Goal: Task Accomplishment & Management: Use online tool/utility

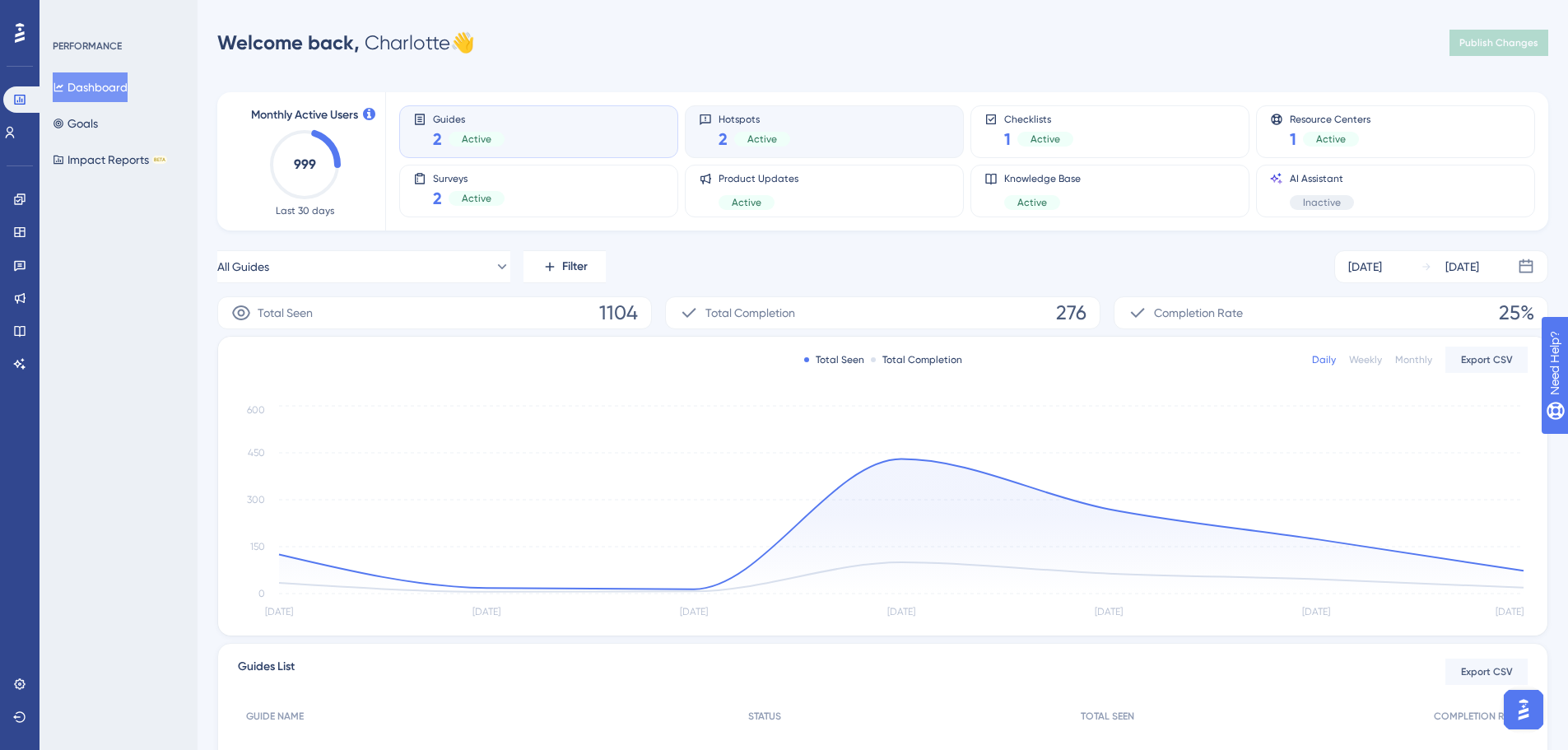
click at [842, 146] on div "Hotspots 2 Active" at bounding box center [825, 131] width 251 height 38
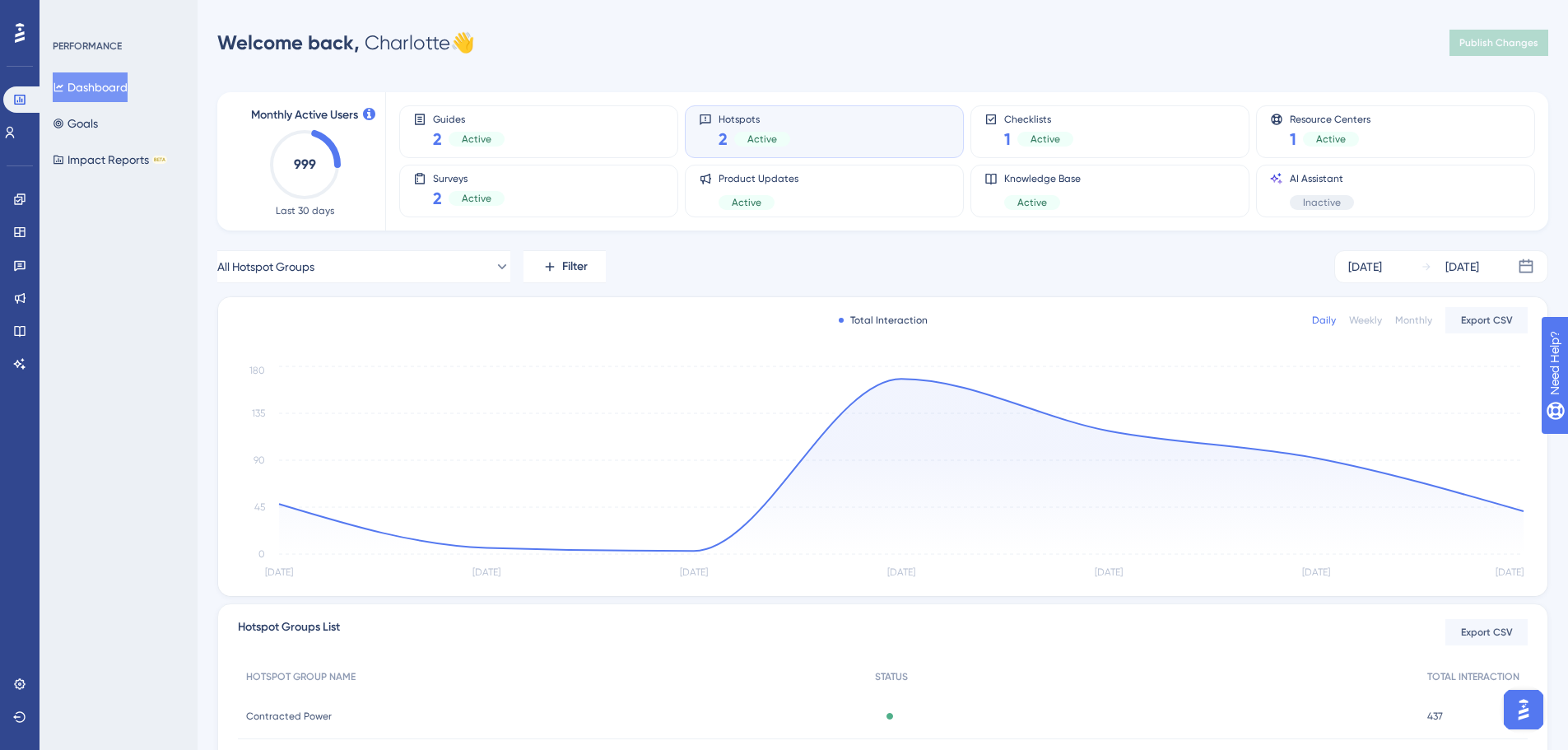
click at [759, 270] on div "All Hotspot Groups Filter [DATE] [DATE]" at bounding box center [882, 267] width 1331 height 33
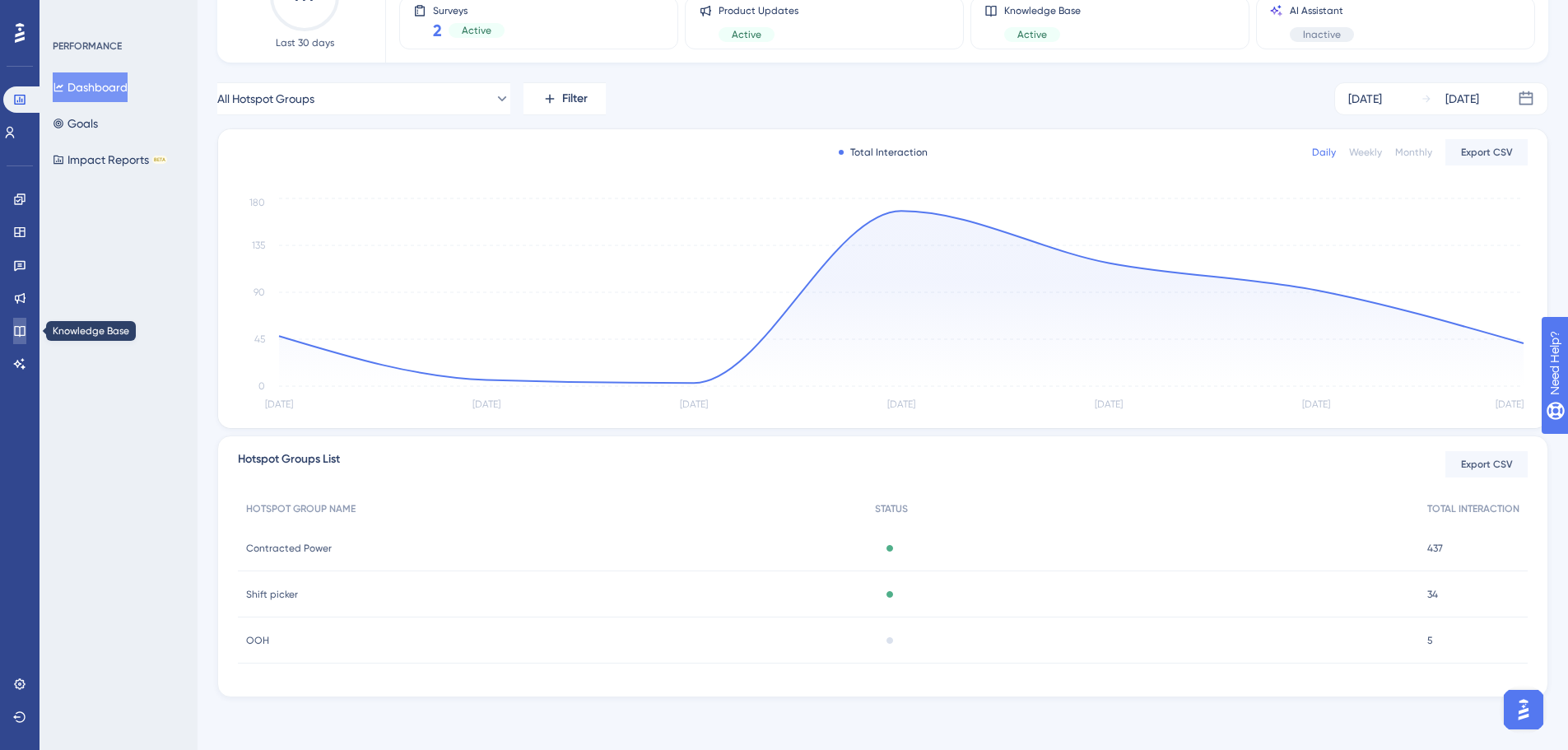
click at [26, 329] on link at bounding box center [20, 331] width 14 height 26
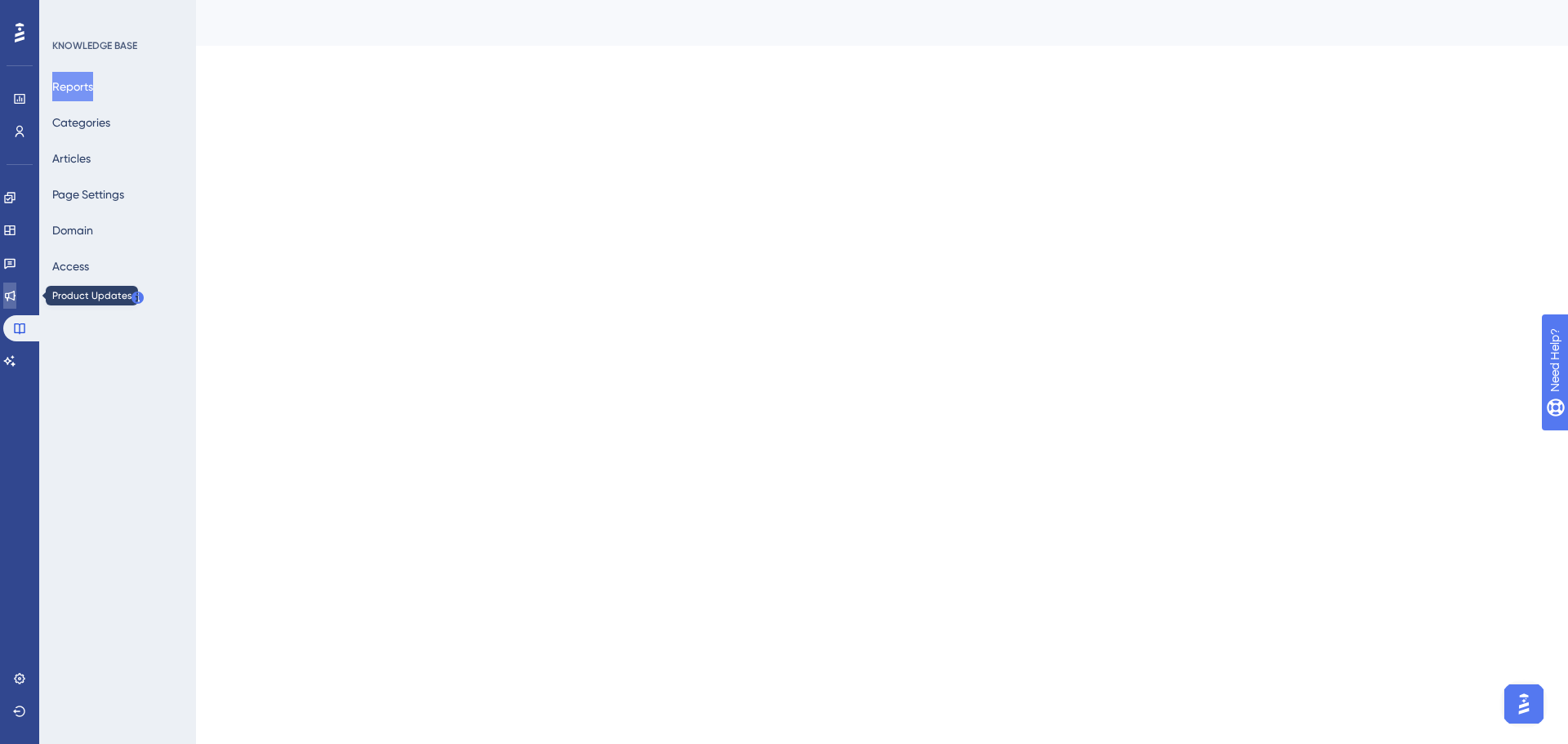
click at [16, 300] on icon at bounding box center [10, 295] width 13 height 13
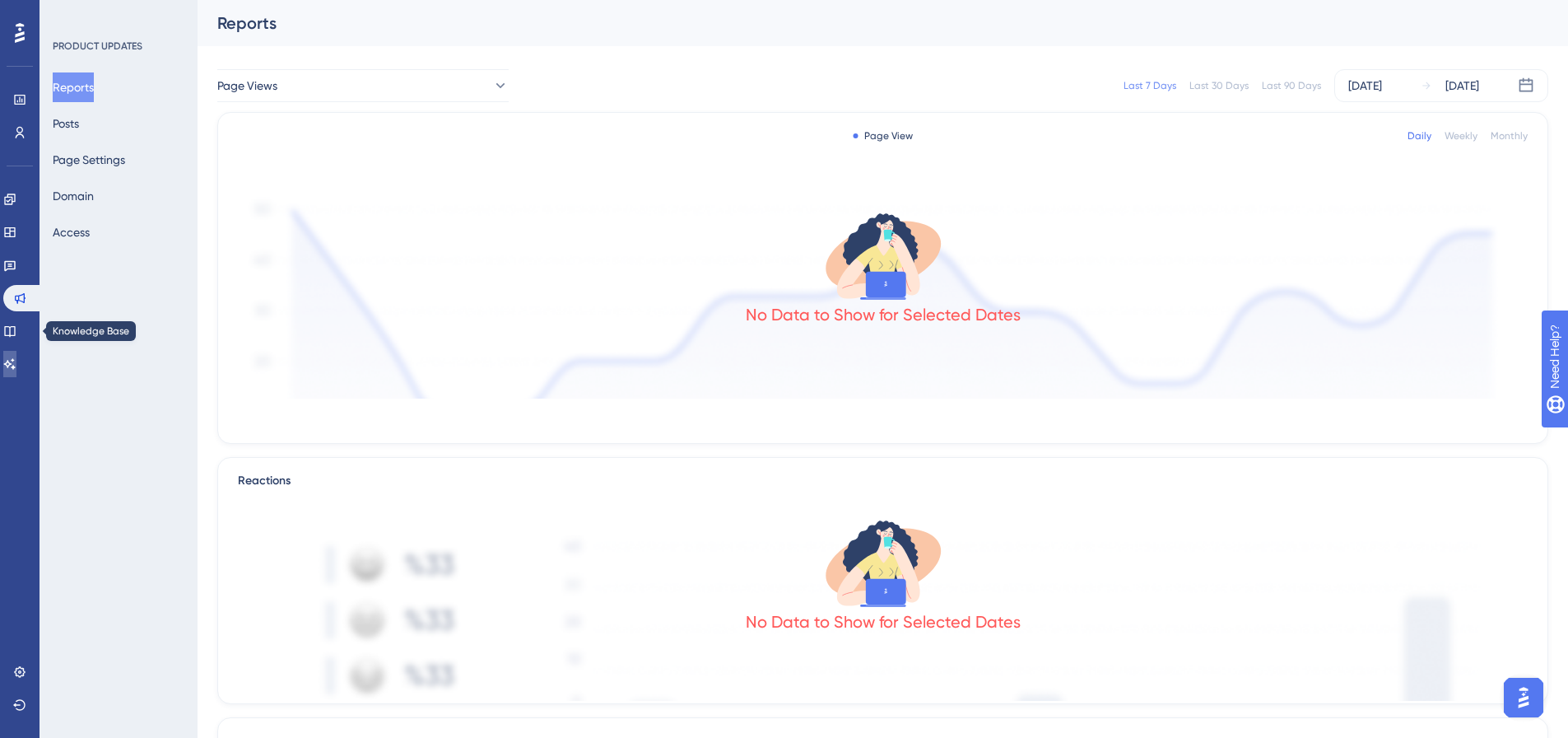
click at [16, 359] on icon at bounding box center [10, 365] width 14 height 14
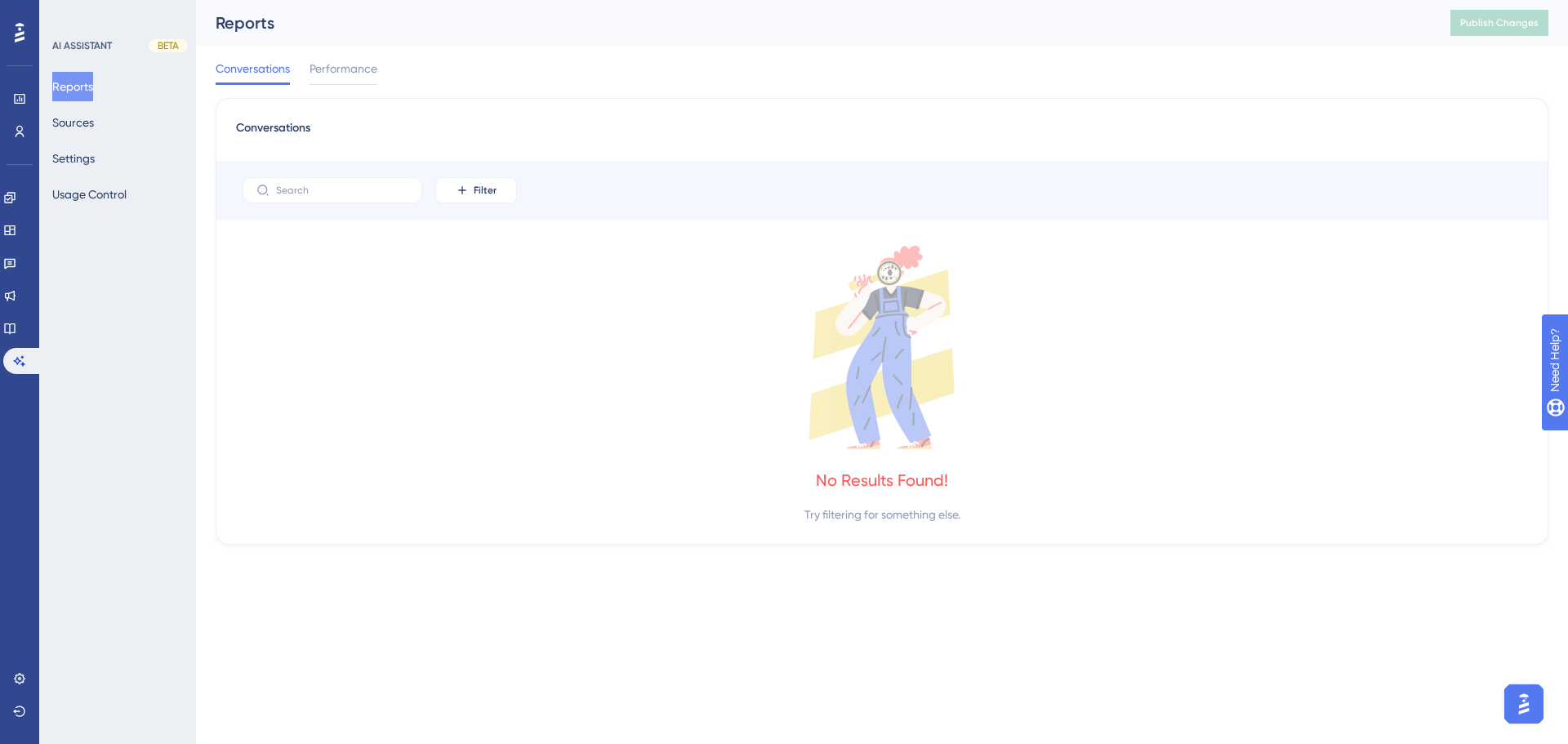
click at [334, 132] on div "Conversations" at bounding box center [882, 133] width 1292 height 30
click at [356, 77] on span "Performance" at bounding box center [343, 68] width 68 height 19
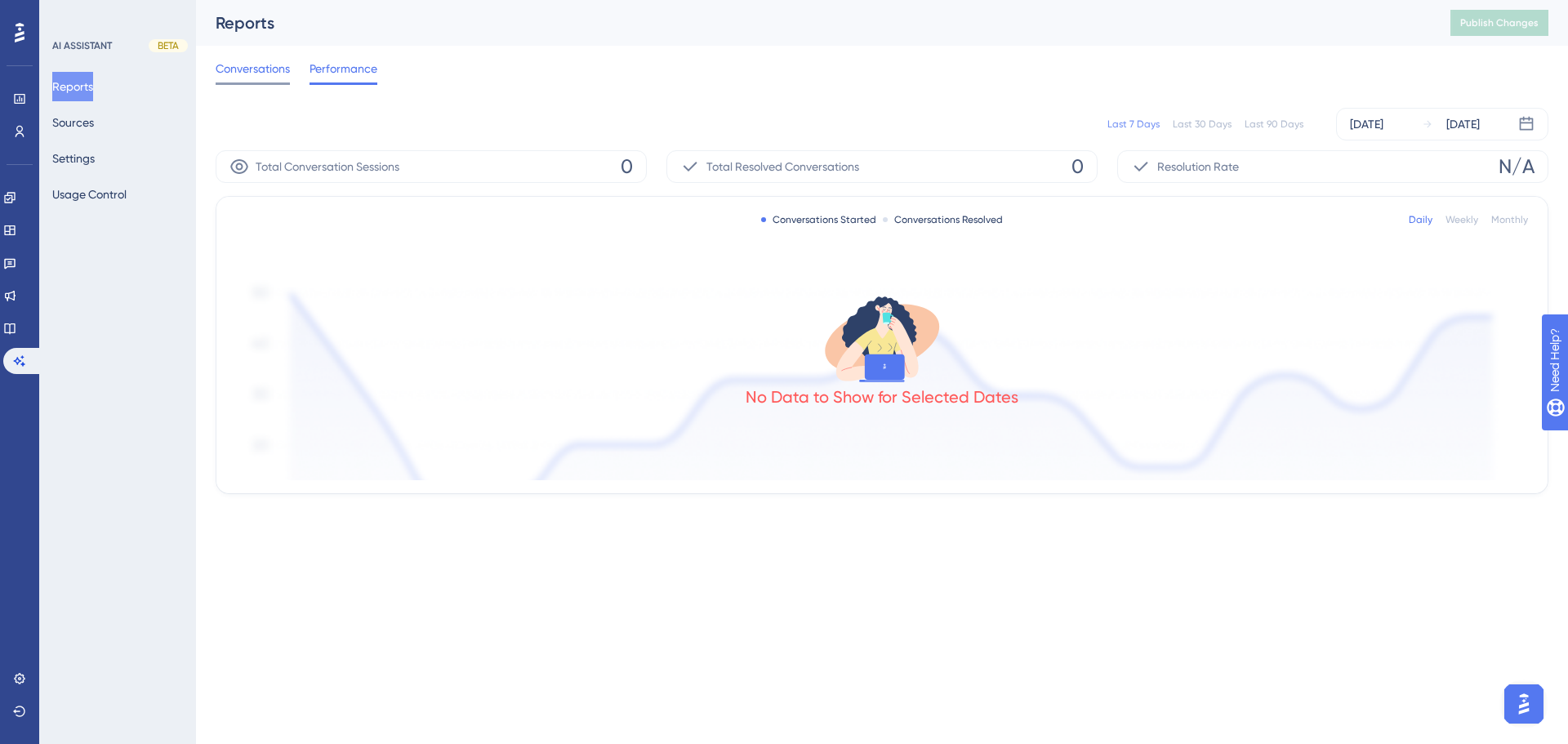
click at [255, 76] on span "Conversations" at bounding box center [253, 68] width 75 height 19
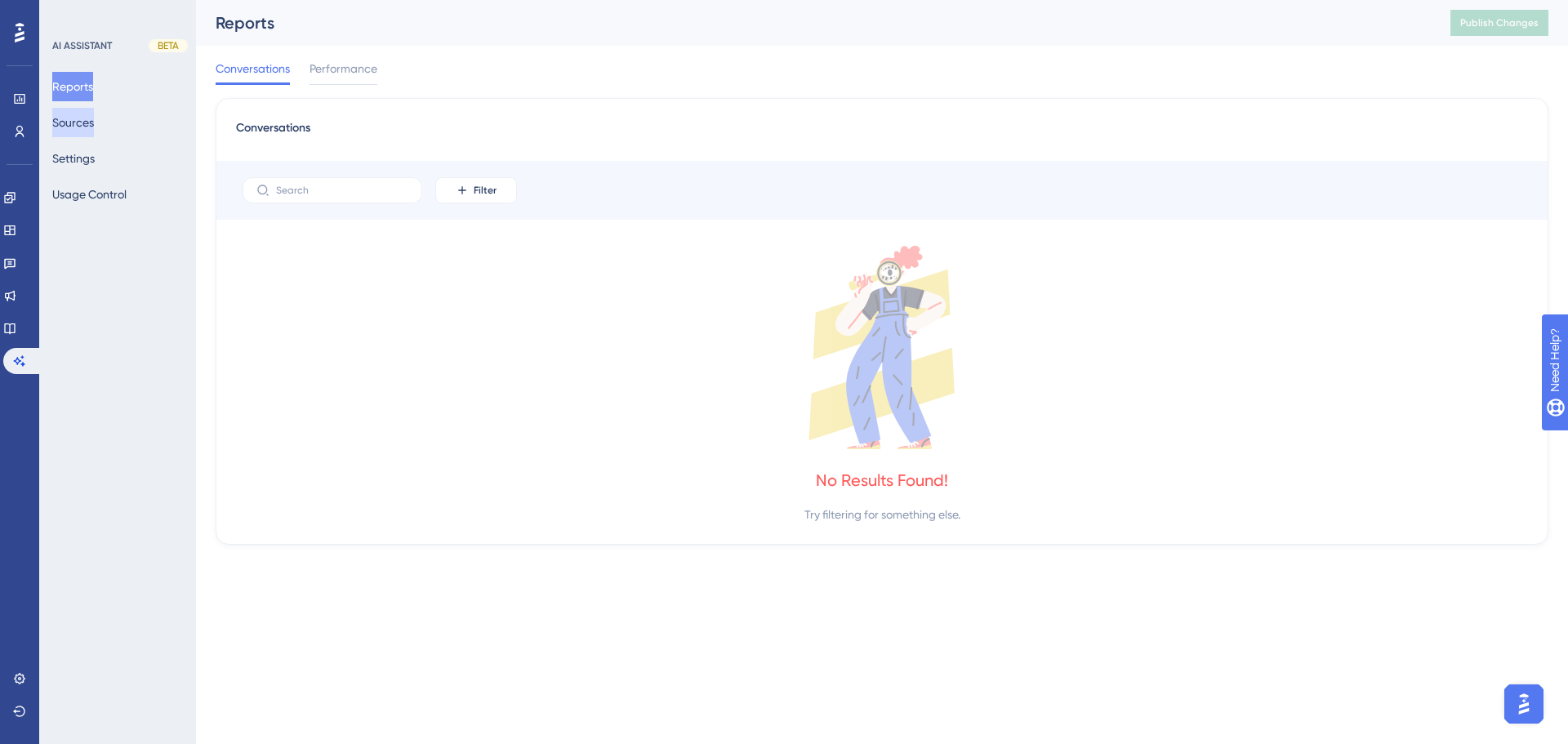
click at [73, 121] on button "Sources" at bounding box center [74, 122] width 42 height 30
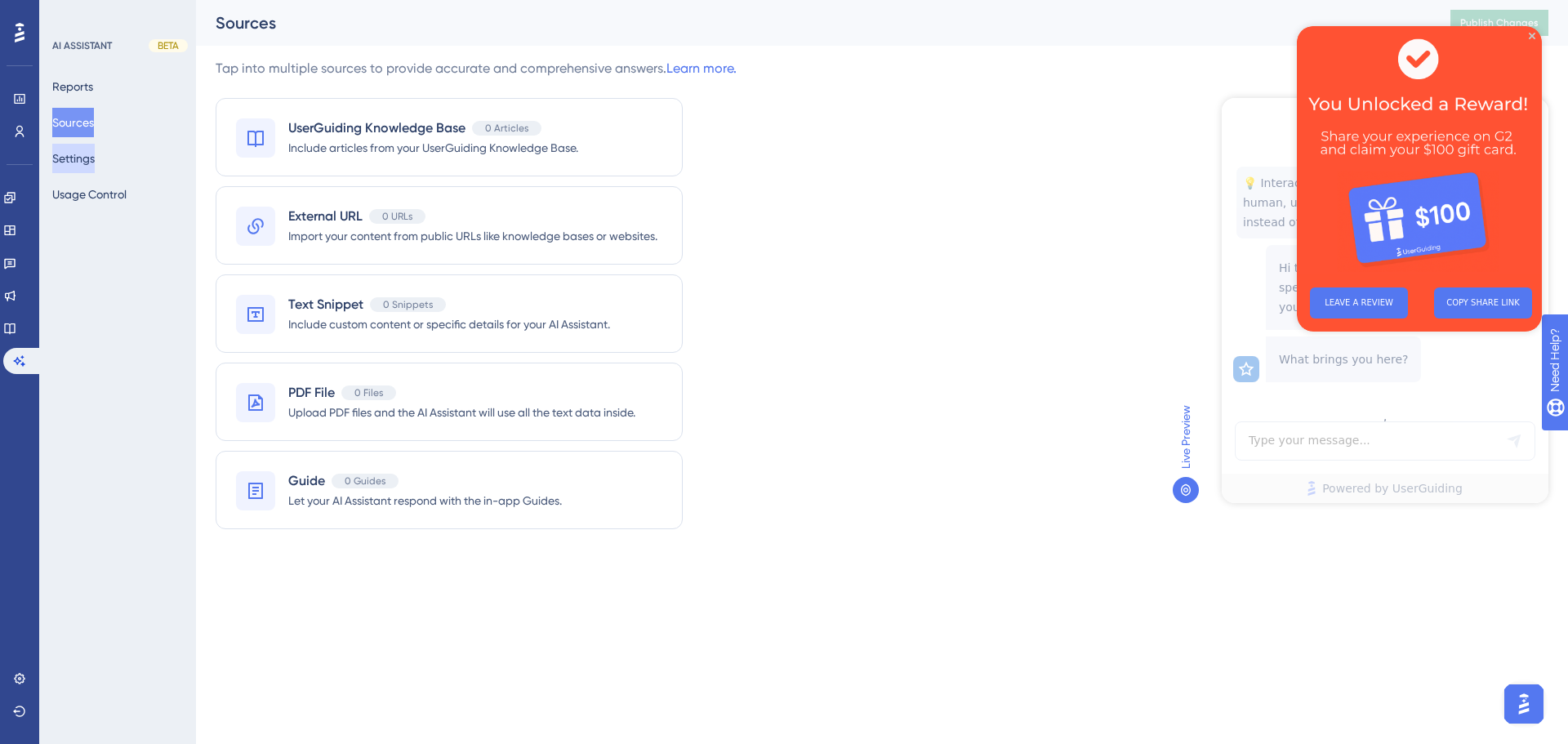
click at [87, 164] on button "Settings" at bounding box center [74, 158] width 42 height 30
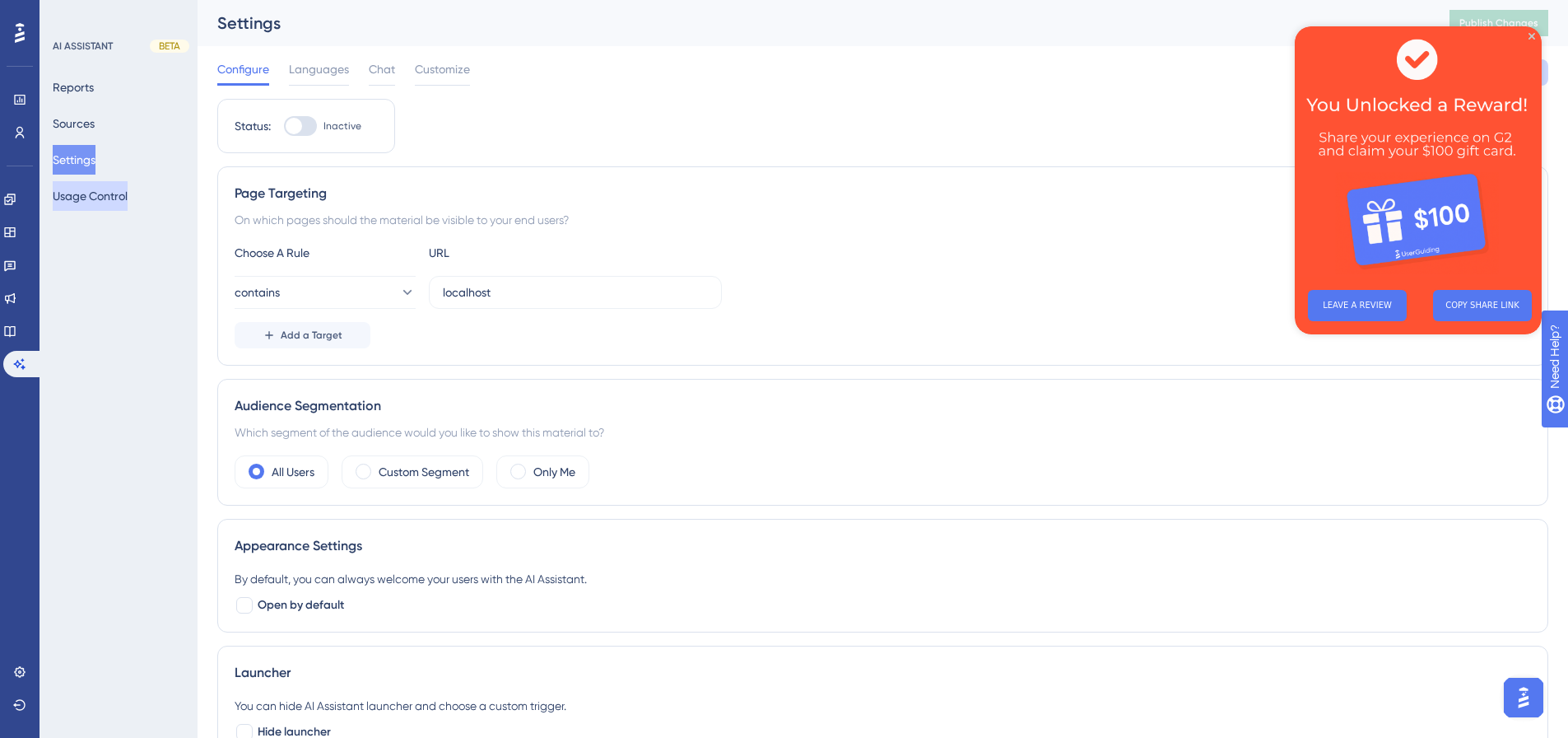
click at [88, 188] on button "Usage Control" at bounding box center [91, 196] width 75 height 30
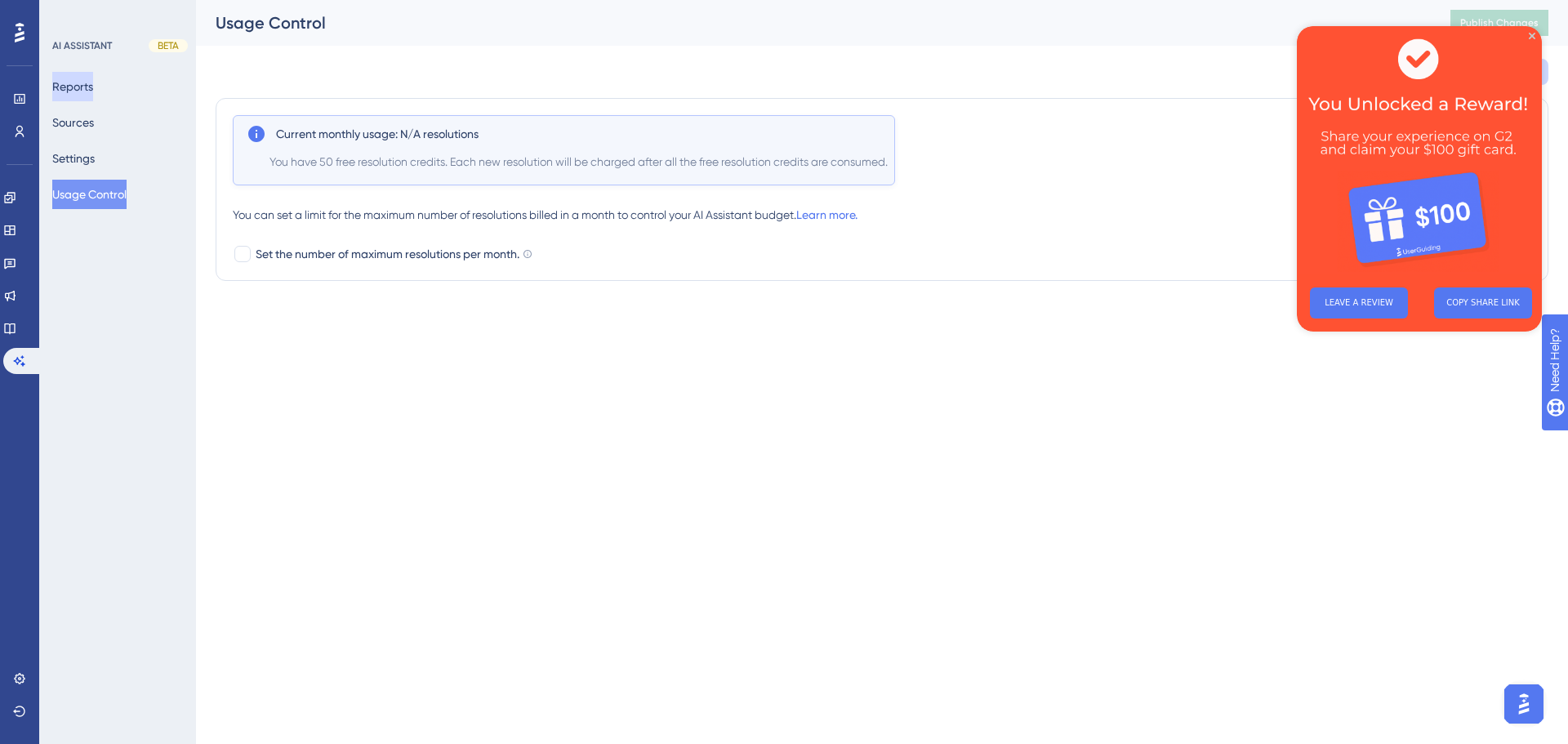
click at [86, 79] on button "Reports" at bounding box center [73, 86] width 41 height 30
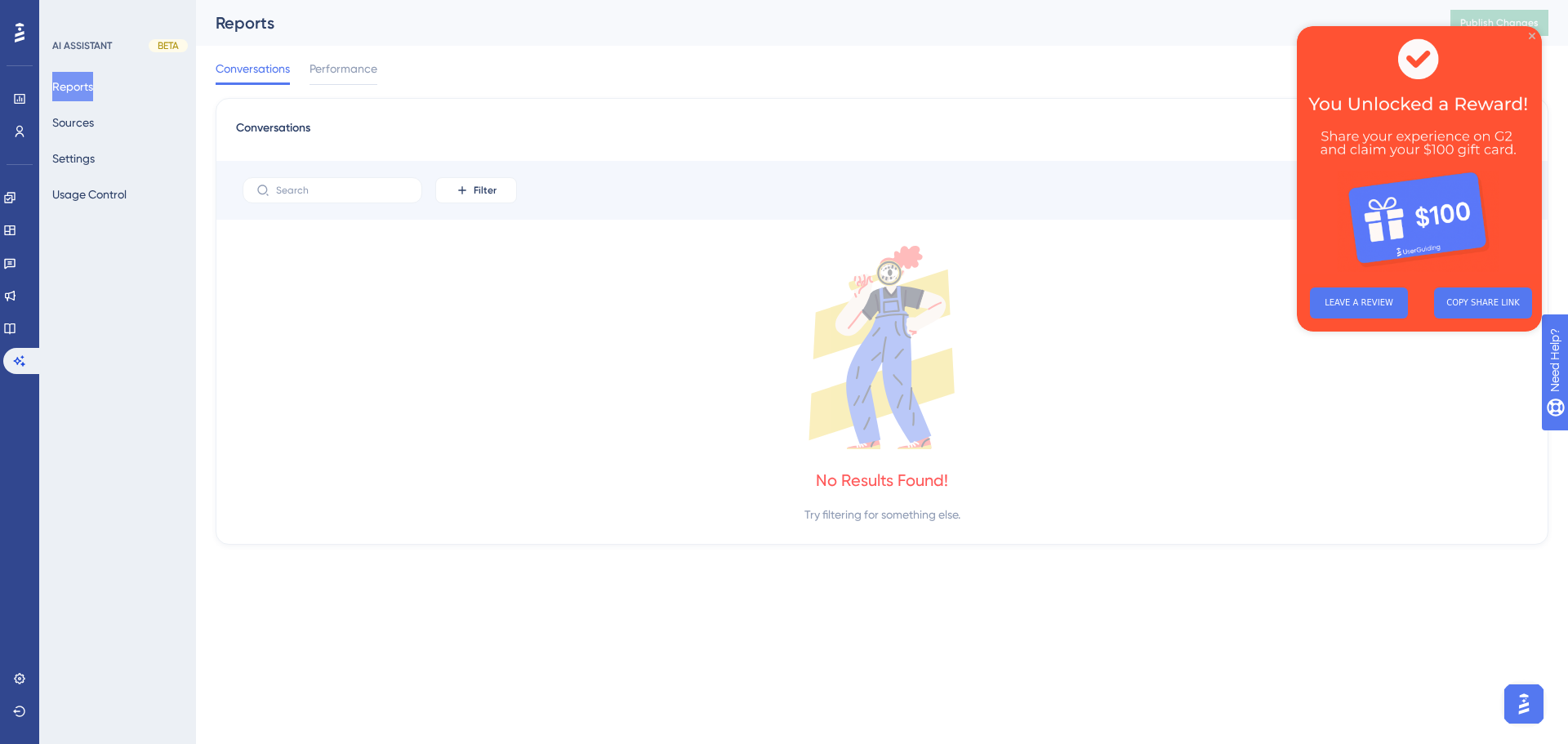
click at [1533, 35] on icon "Close Preview" at bounding box center [1532, 35] width 7 height 7
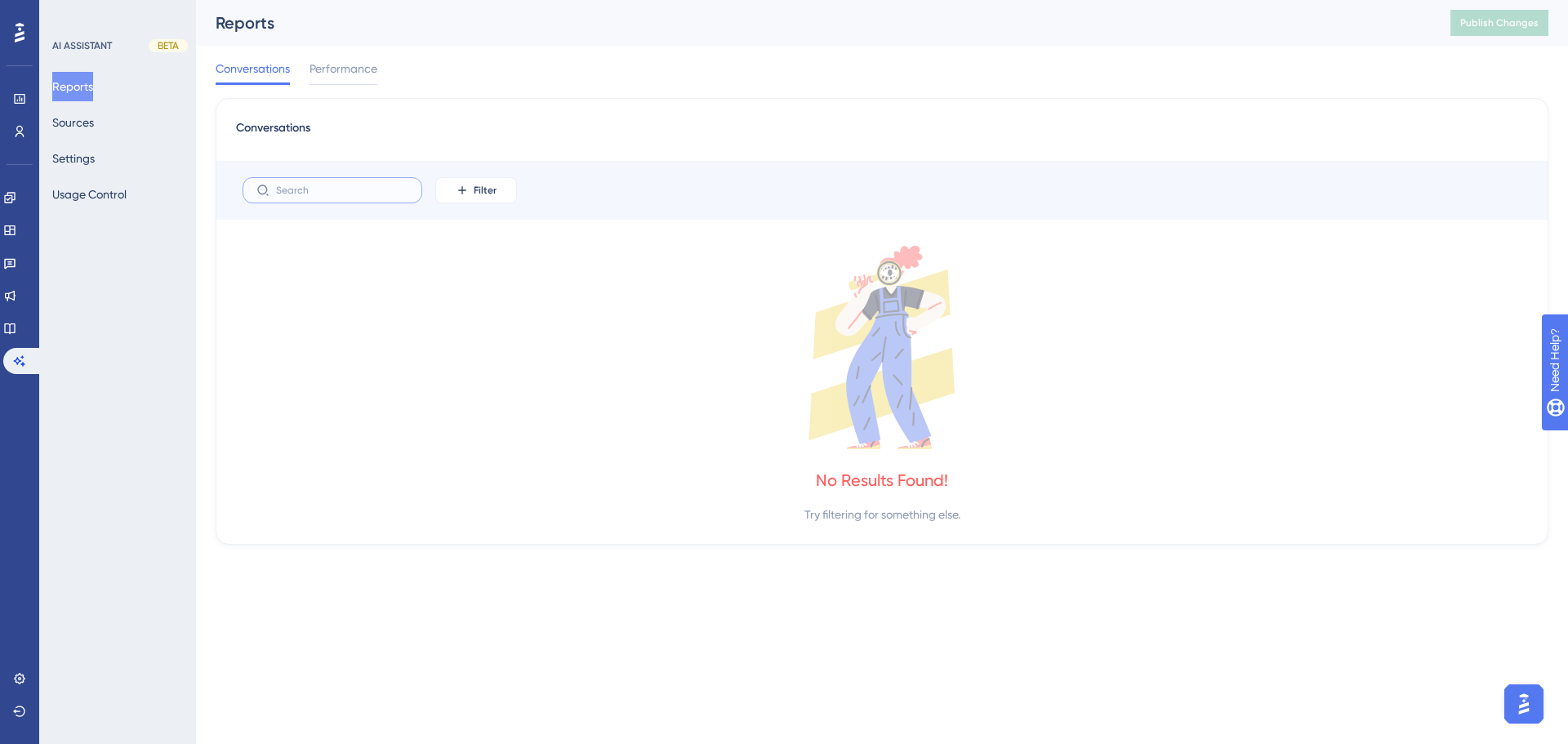
click at [349, 185] on input "text" at bounding box center [342, 190] width 132 height 11
type input "h"
type input "set up hotspot"
click at [86, 114] on button "Sources" at bounding box center [74, 122] width 42 height 30
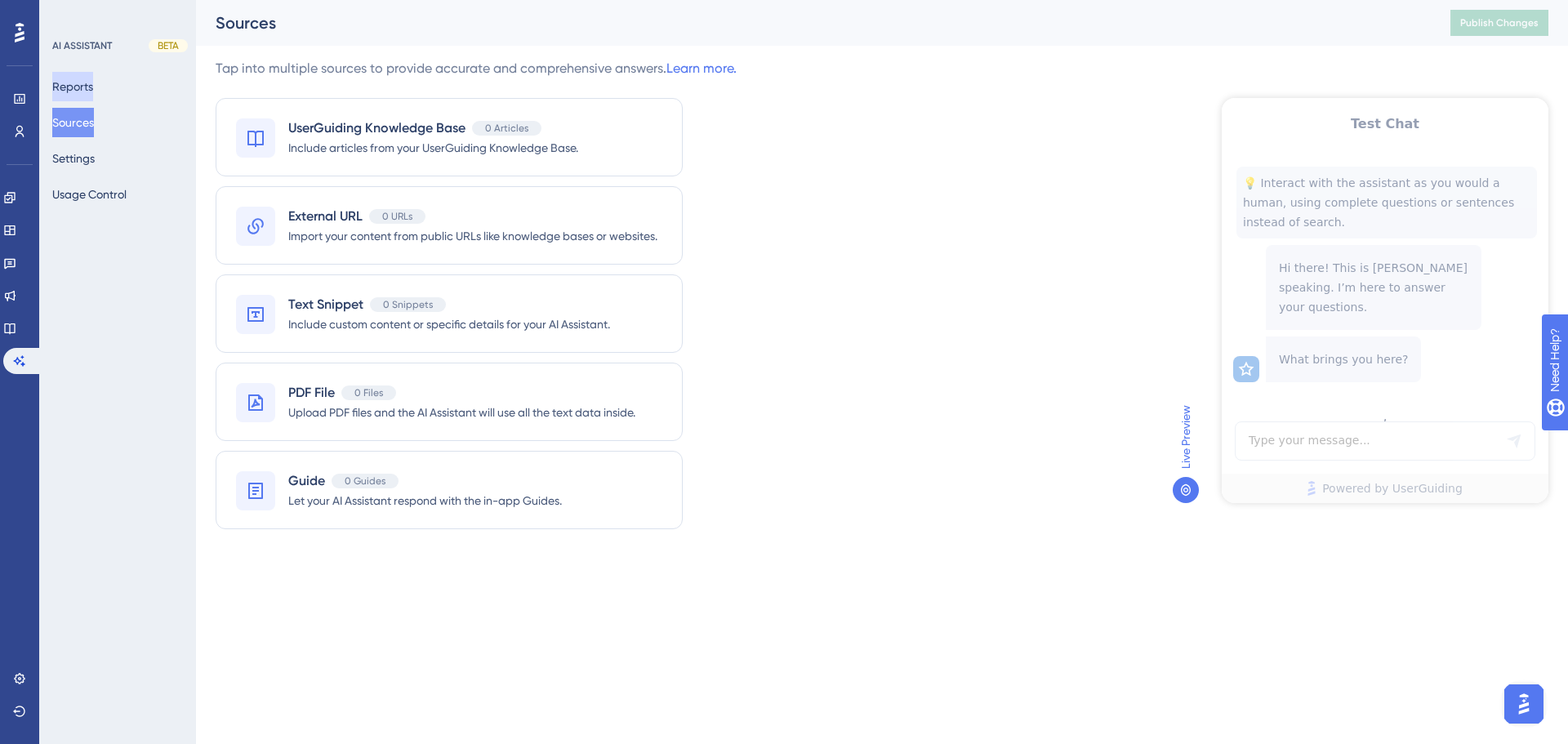
click at [93, 96] on button "Reports" at bounding box center [73, 86] width 41 height 30
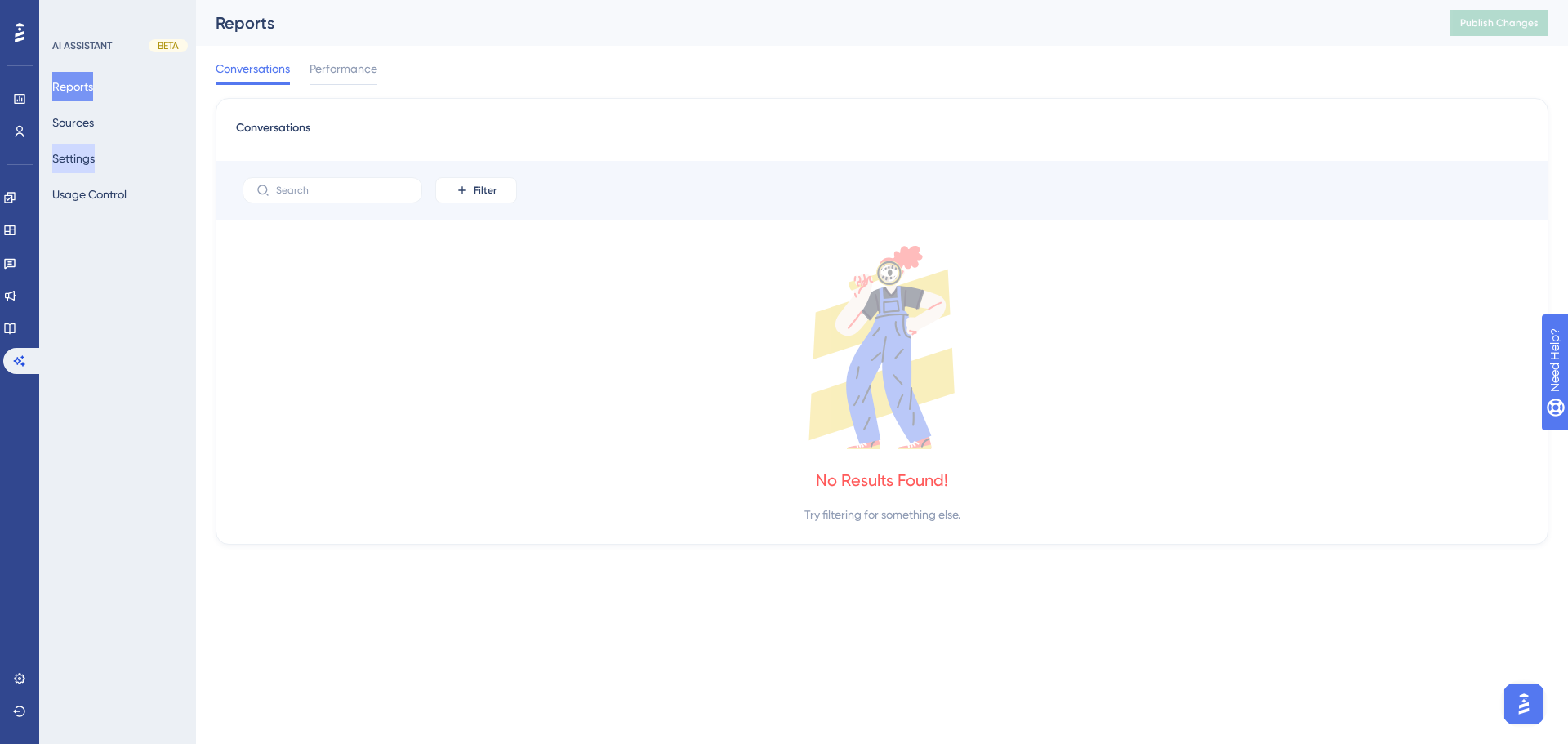
click at [91, 153] on button "Settings" at bounding box center [74, 158] width 42 height 30
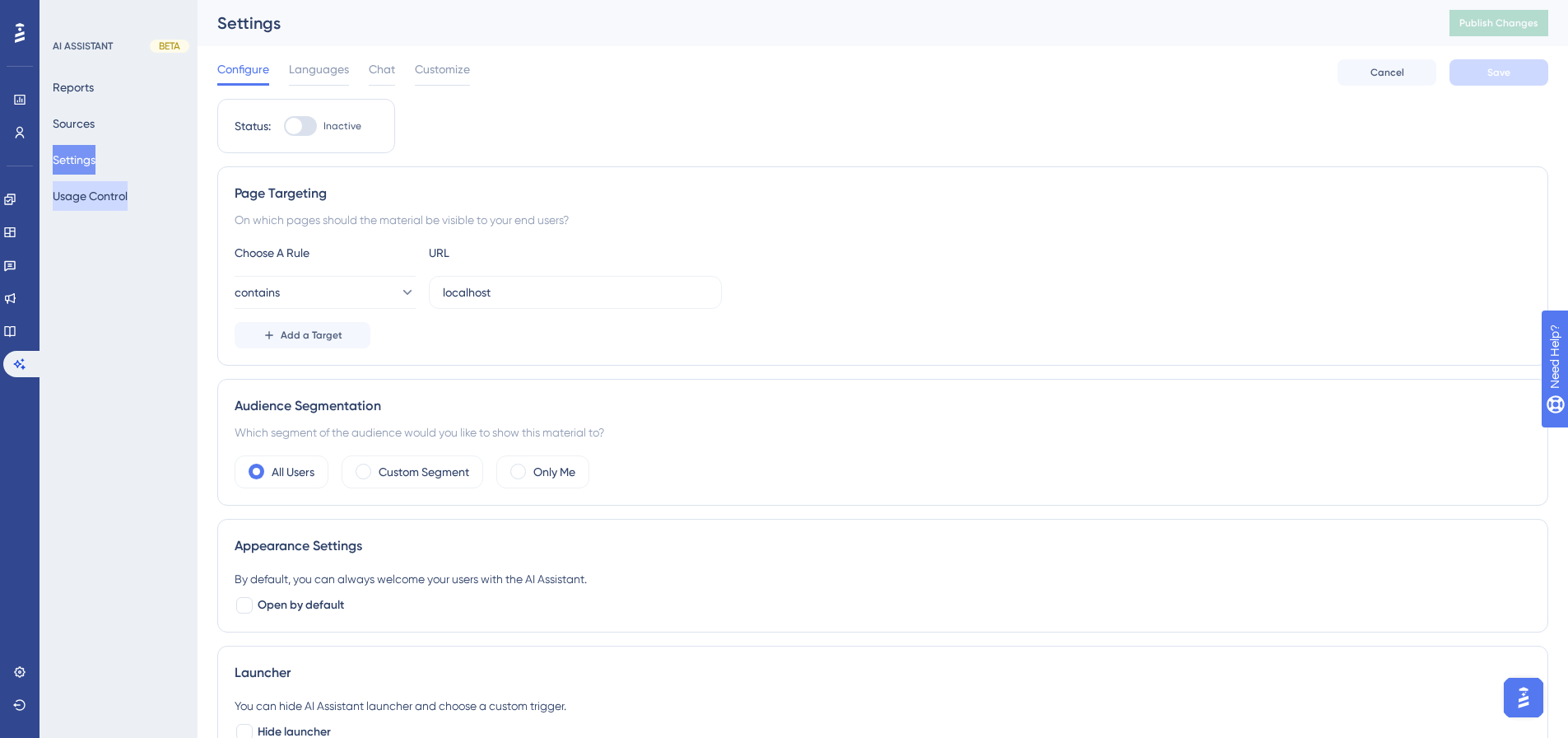
click at [95, 182] on button "Usage Control" at bounding box center [91, 196] width 75 height 30
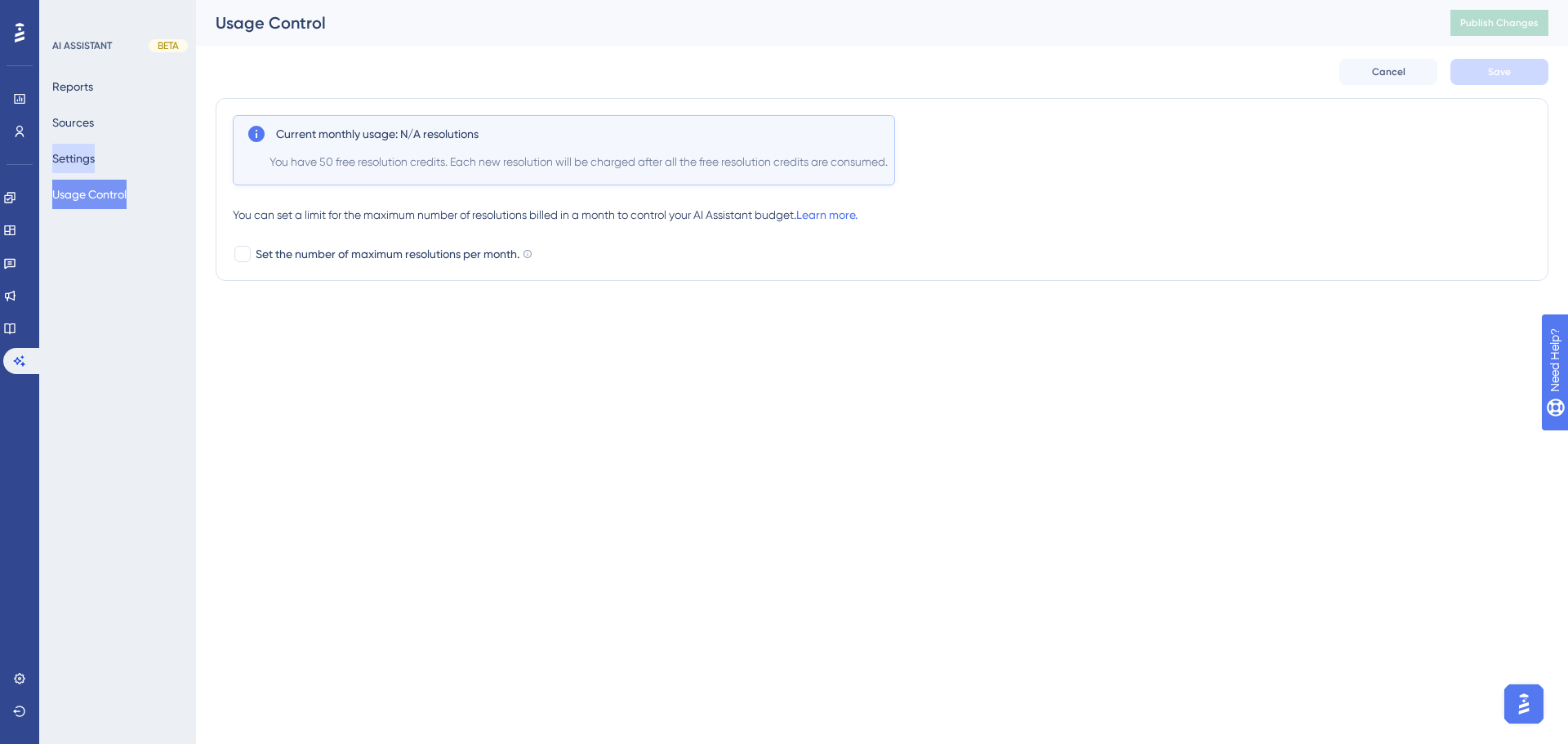
click at [85, 143] on button "Settings" at bounding box center [74, 158] width 42 height 30
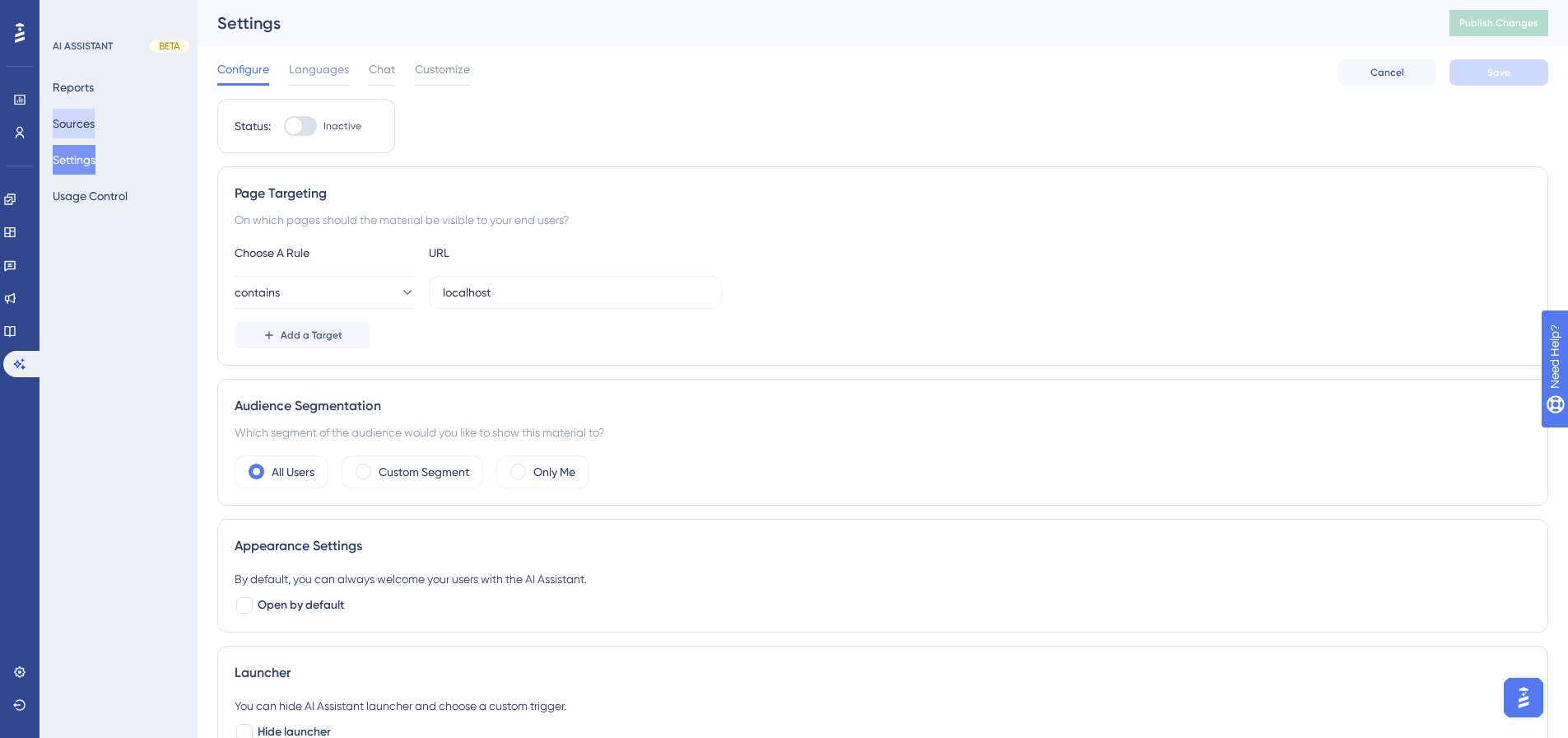
click at [87, 130] on button "Sources" at bounding box center [74, 123] width 42 height 30
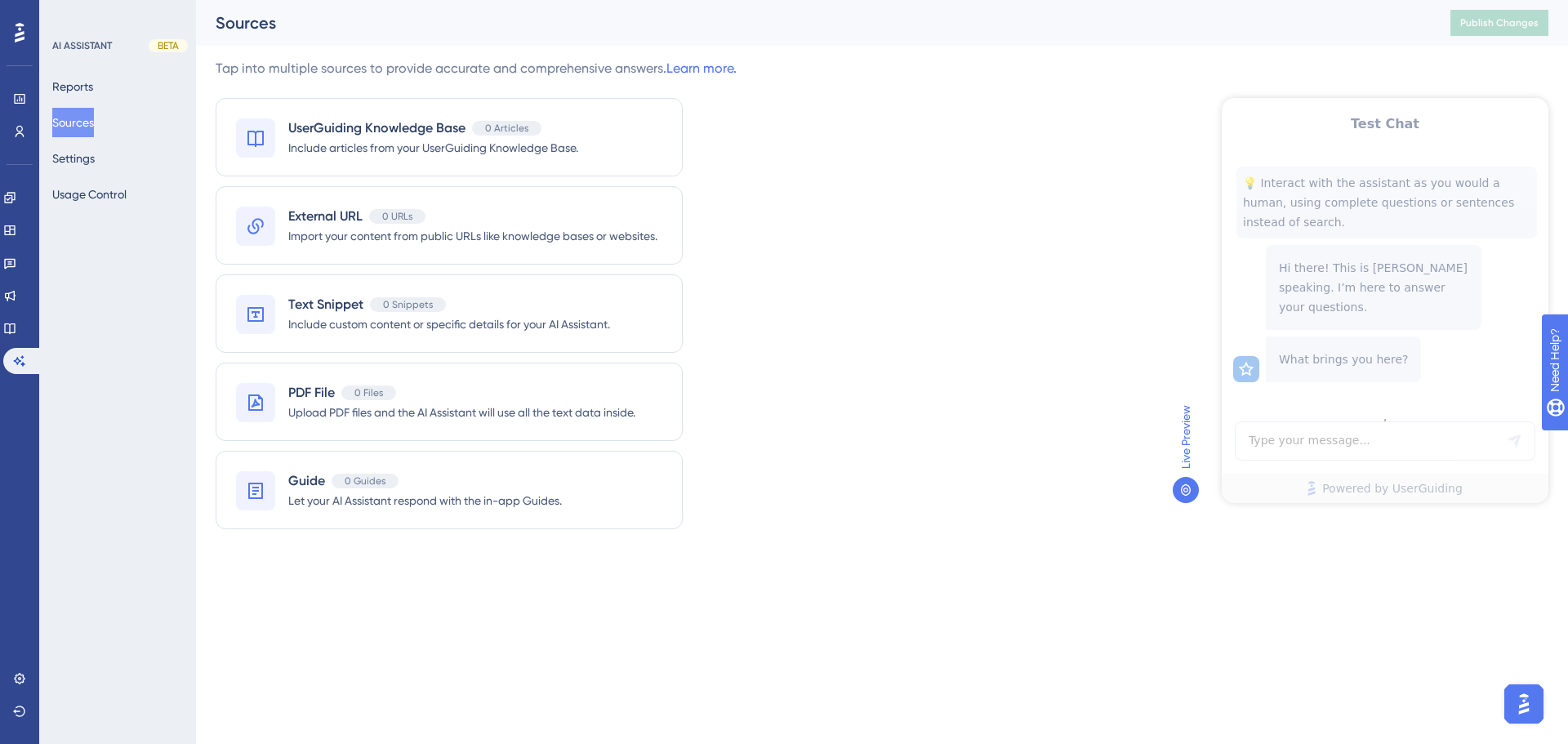
click at [87, 43] on div "AI ASSISTANT" at bounding box center [82, 46] width 59 height 13
click at [88, 43] on div "AI ASSISTANT" at bounding box center [82, 46] width 59 height 13
click at [91, 81] on button "Reports" at bounding box center [73, 86] width 41 height 30
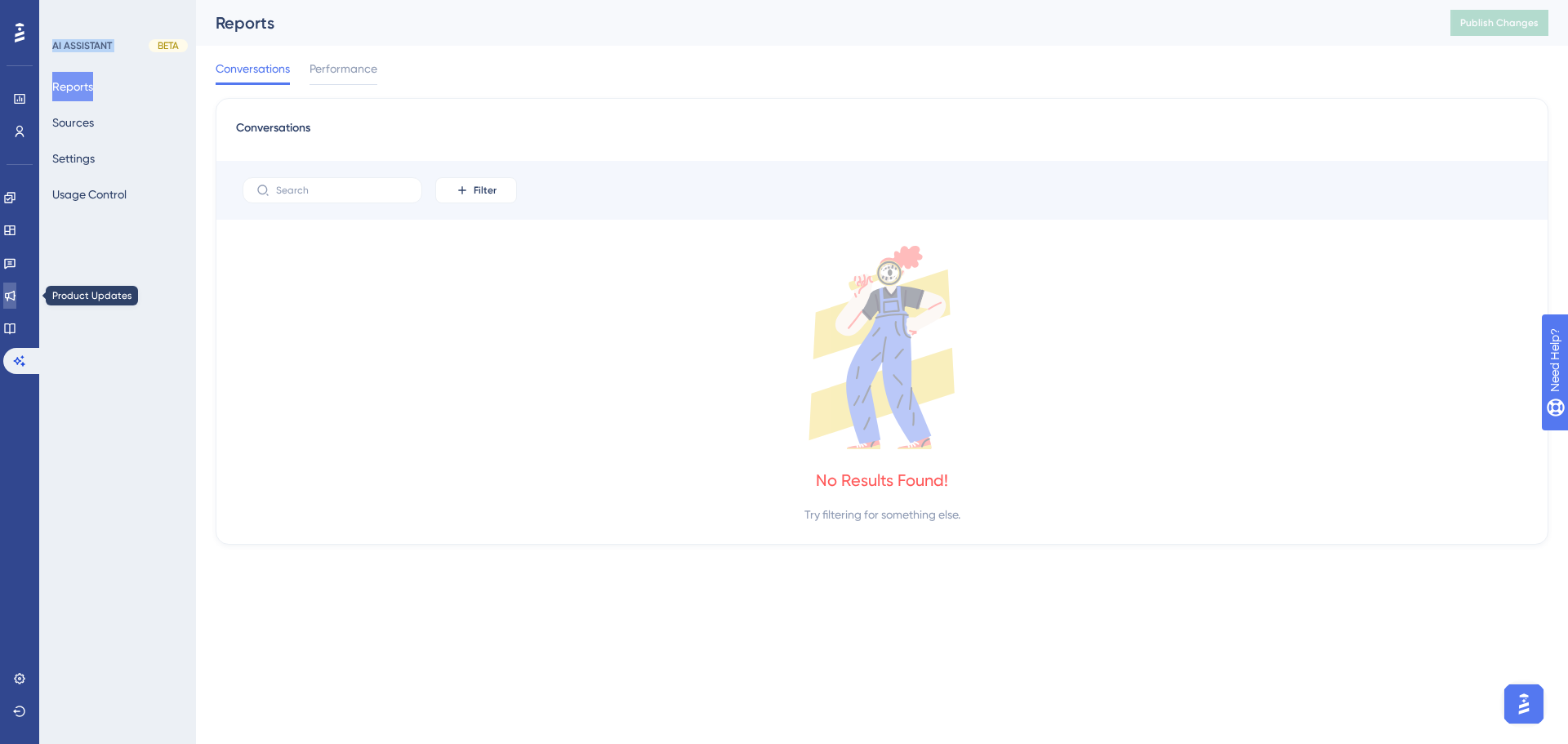
click at [8, 297] on link at bounding box center [10, 295] width 13 height 26
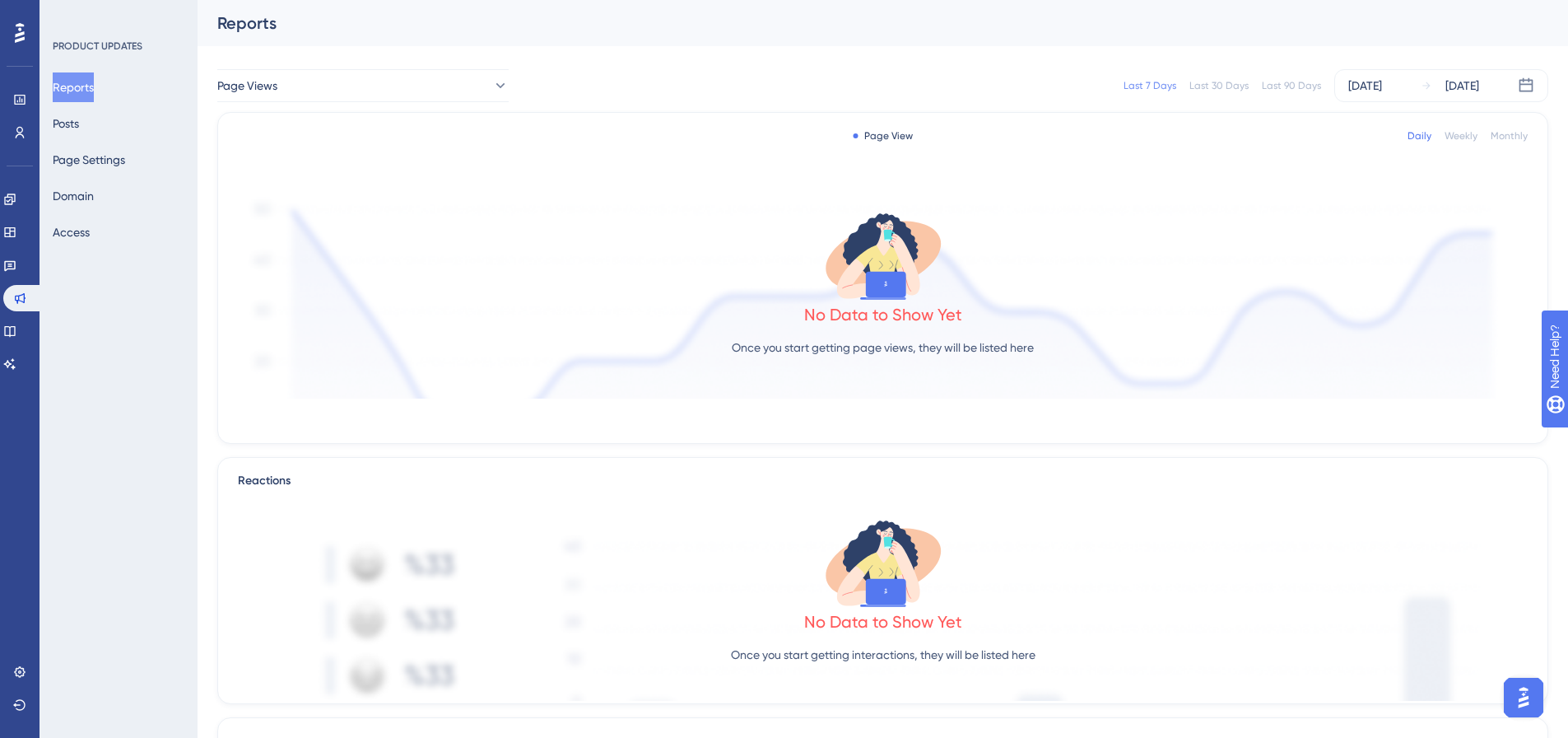
click at [103, 122] on div "Reports Posts Page Settings Domain Access" at bounding box center [120, 159] width 133 height 175
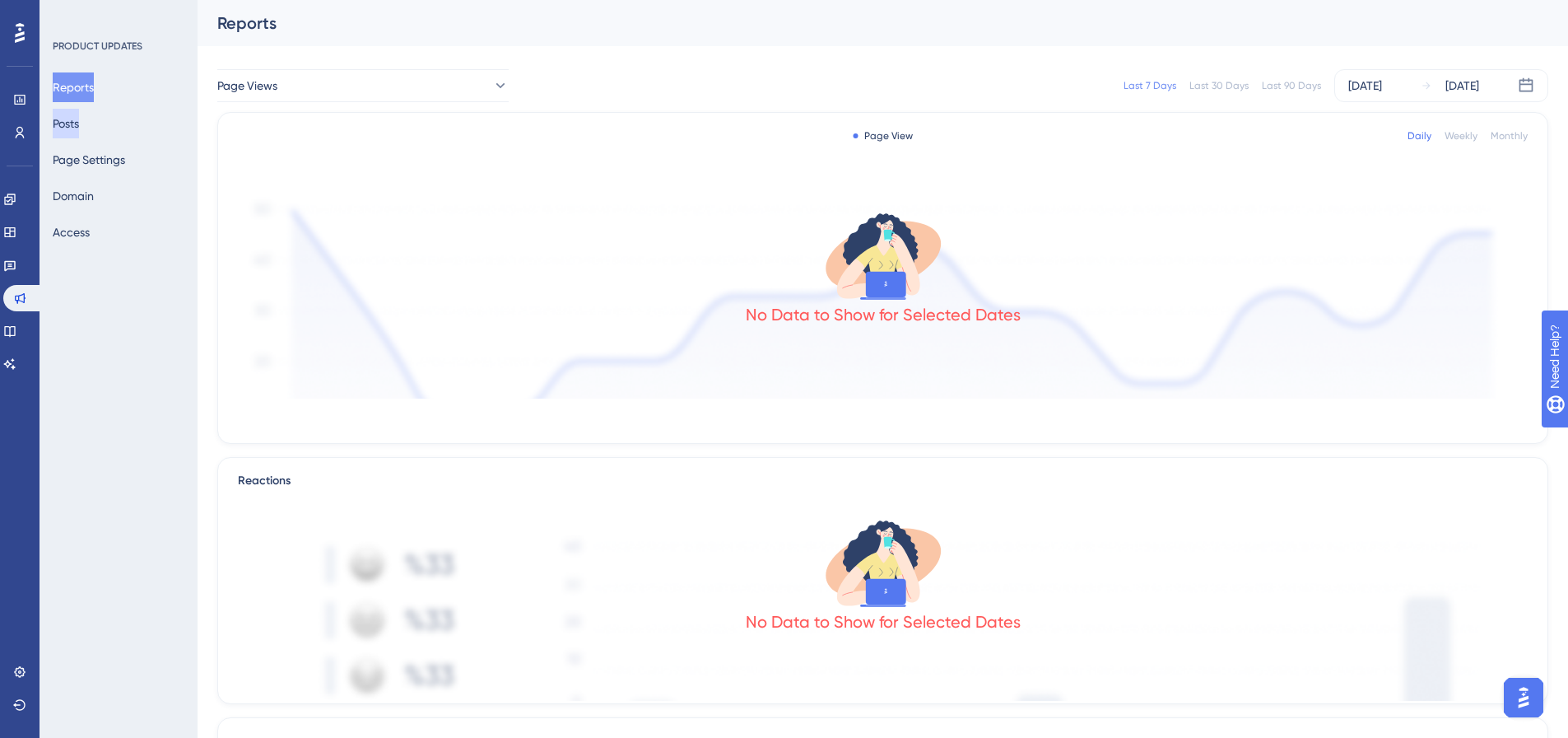
click at [68, 122] on button "Posts" at bounding box center [66, 123] width 26 height 30
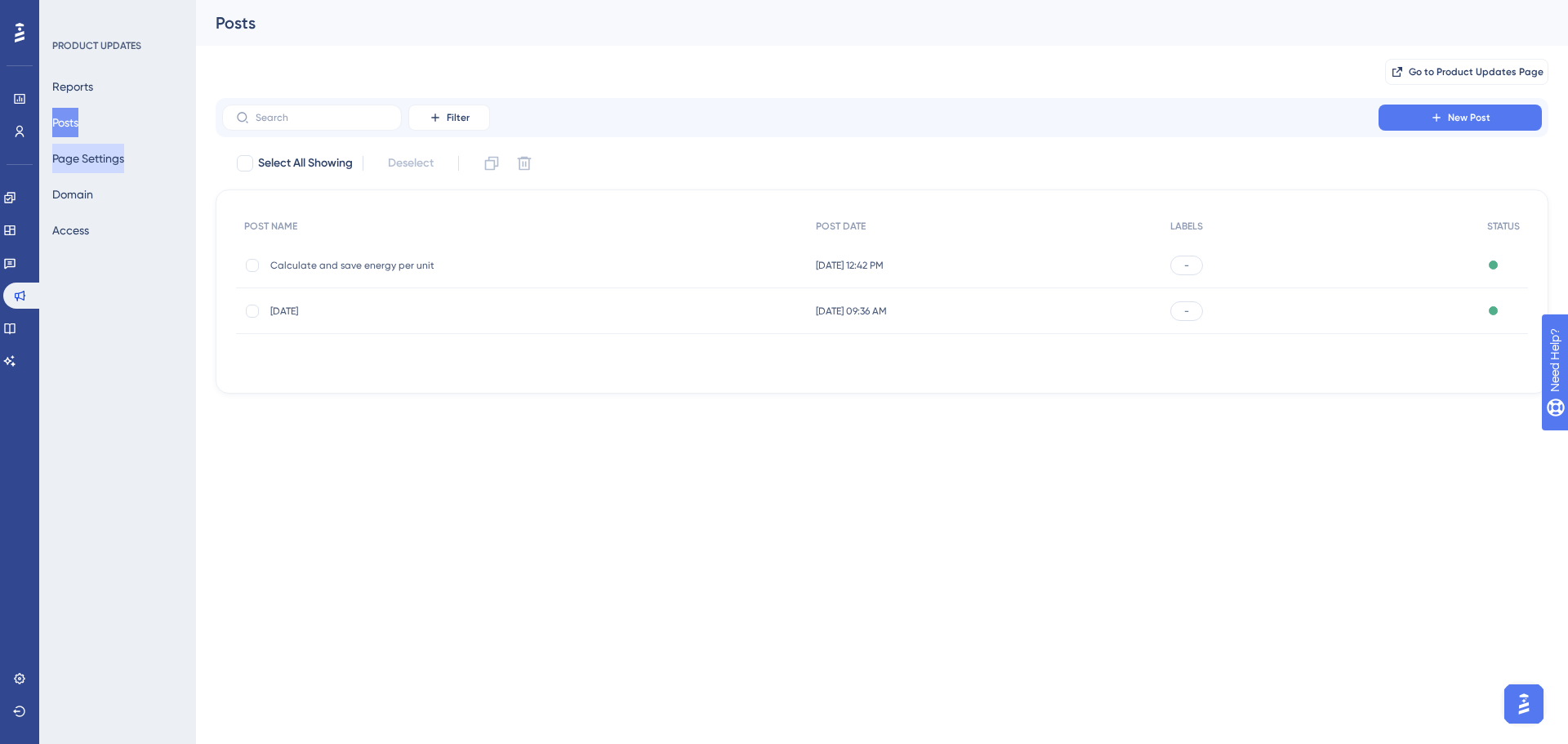
click at [92, 165] on button "Page Settings" at bounding box center [88, 158] width 72 height 30
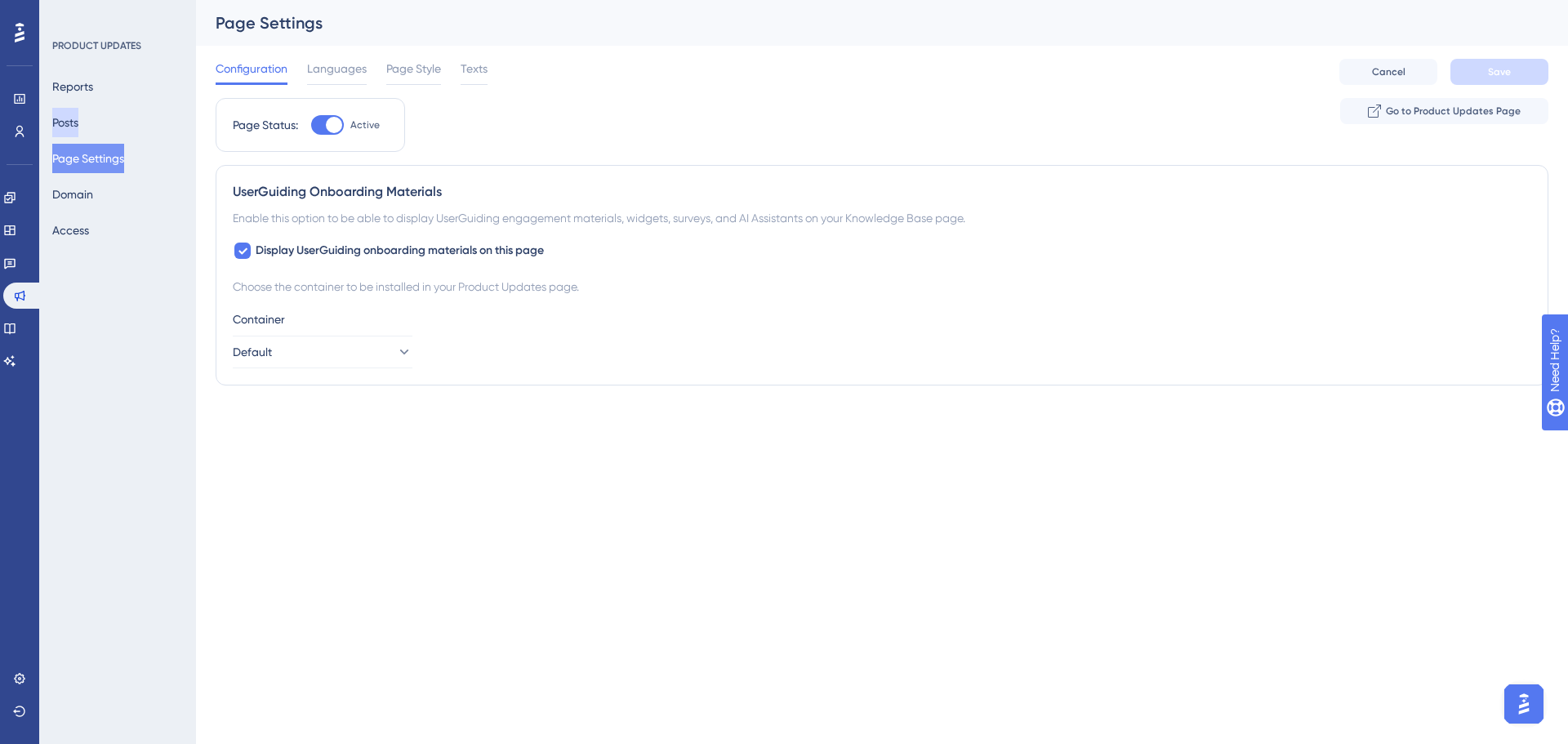
click at [72, 120] on button "Posts" at bounding box center [65, 122] width 26 height 30
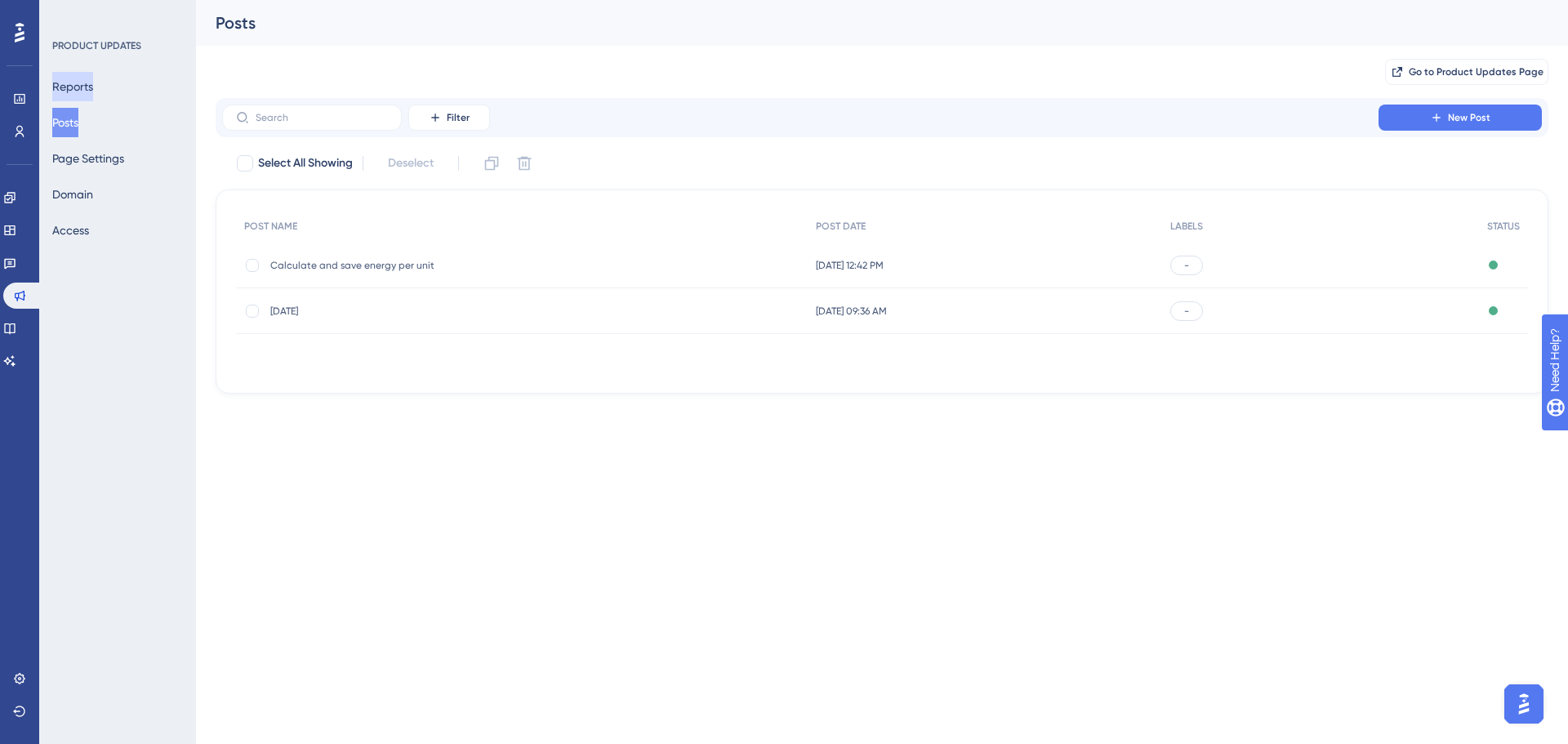
click at [78, 90] on button "Reports" at bounding box center [73, 86] width 41 height 30
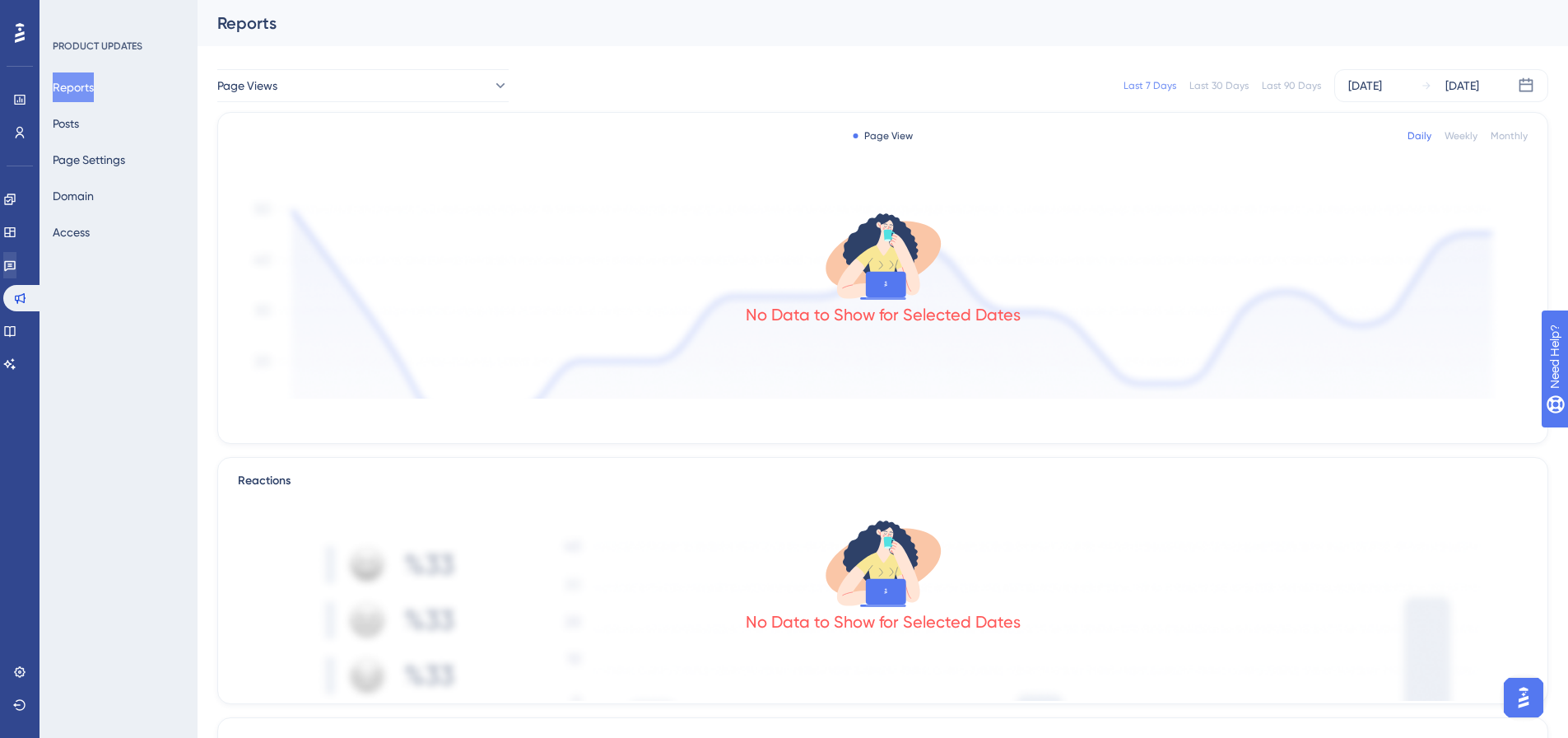
drag, startPoint x: 0, startPoint y: 279, endPoint x: 13, endPoint y: 258, distance: 24.7
click at [1, 279] on div "Performance Users Engagement Widgets Feedback Product Updates Knowledge Base AI…" at bounding box center [19, 369] width 40 height 738
click at [13, 258] on link at bounding box center [10, 264] width 14 height 26
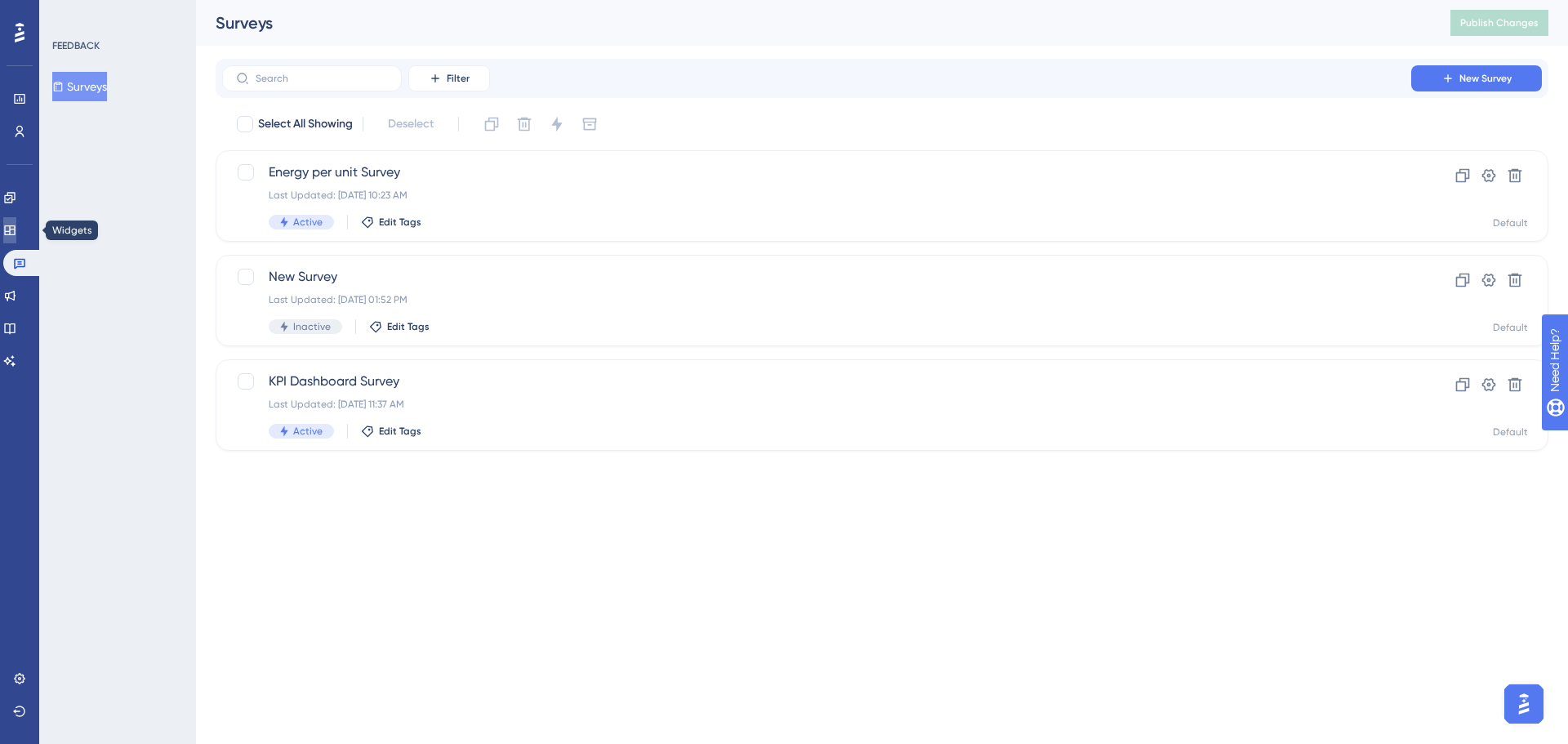
click at [16, 229] on icon at bounding box center [10, 230] width 13 height 13
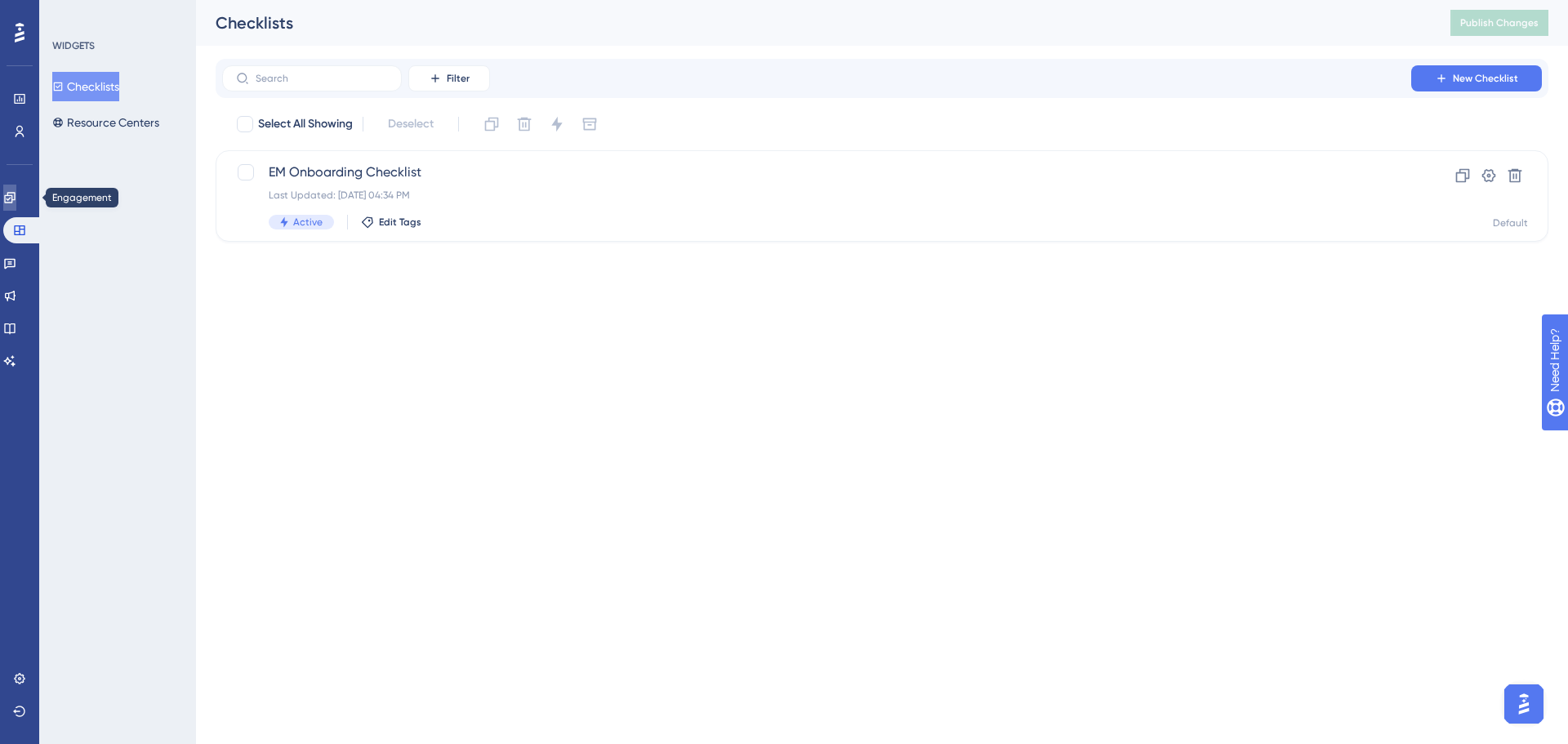
click at [14, 198] on icon at bounding box center [9, 197] width 11 height 11
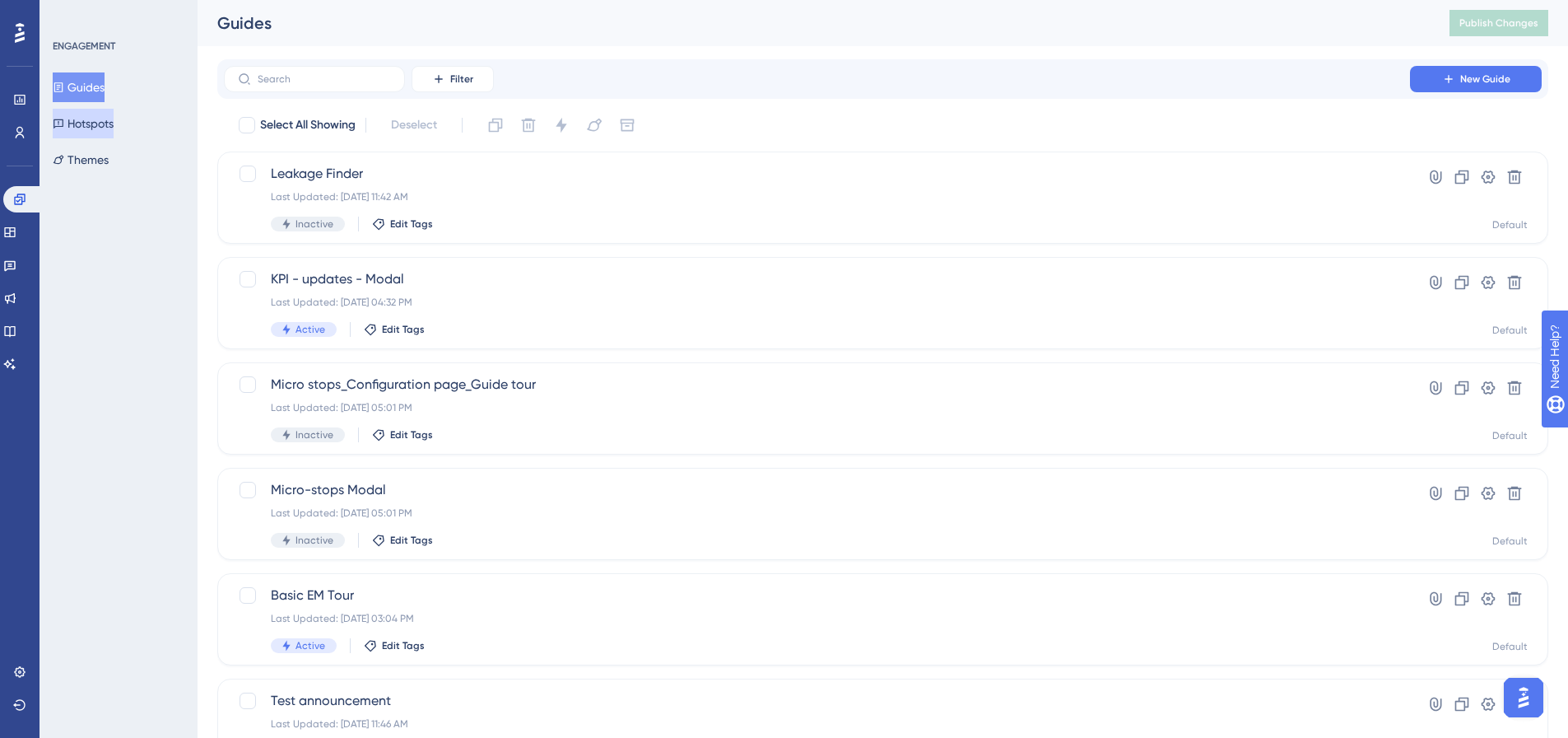
click at [105, 123] on button "Hotspots" at bounding box center [83, 123] width 61 height 30
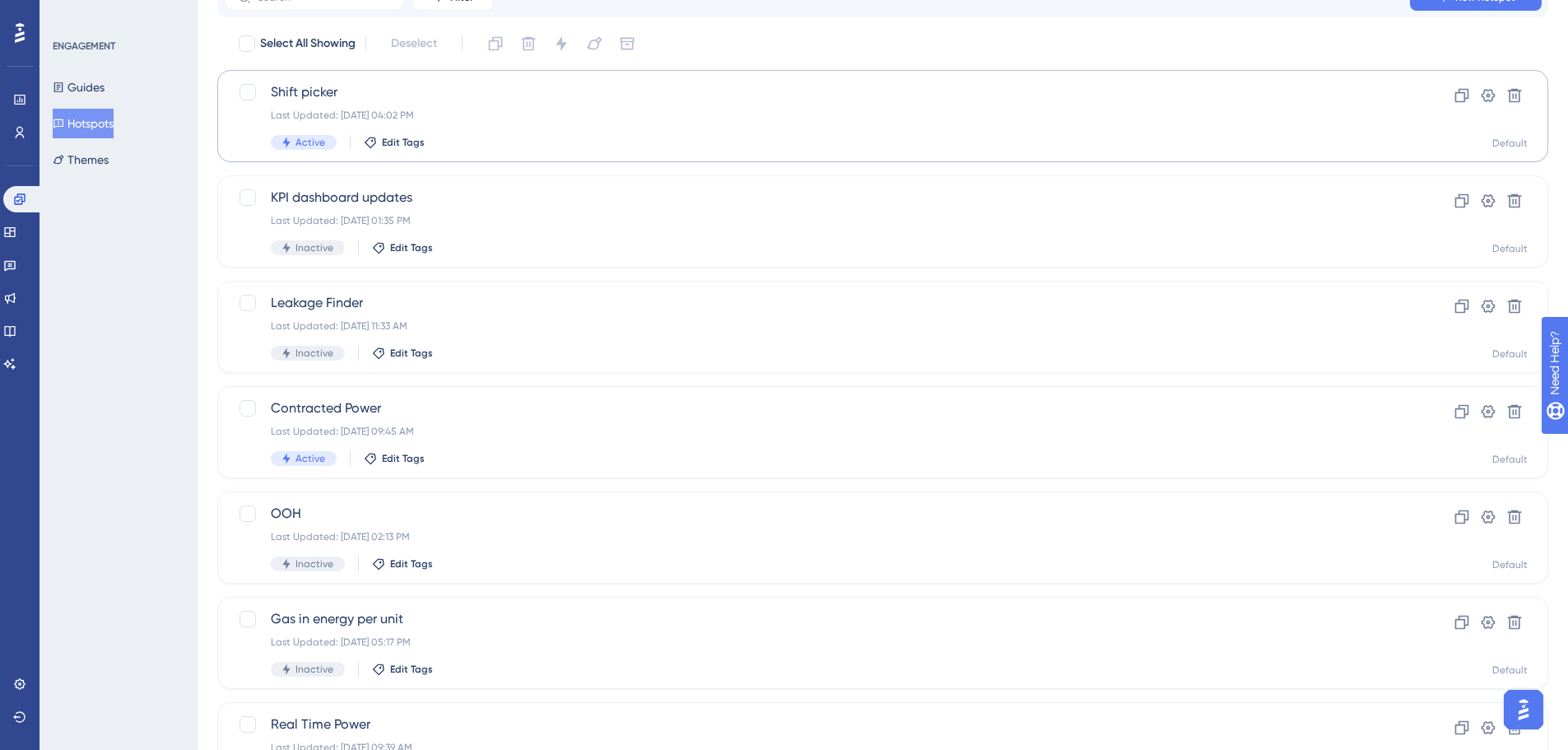
scroll to position [178, 0]
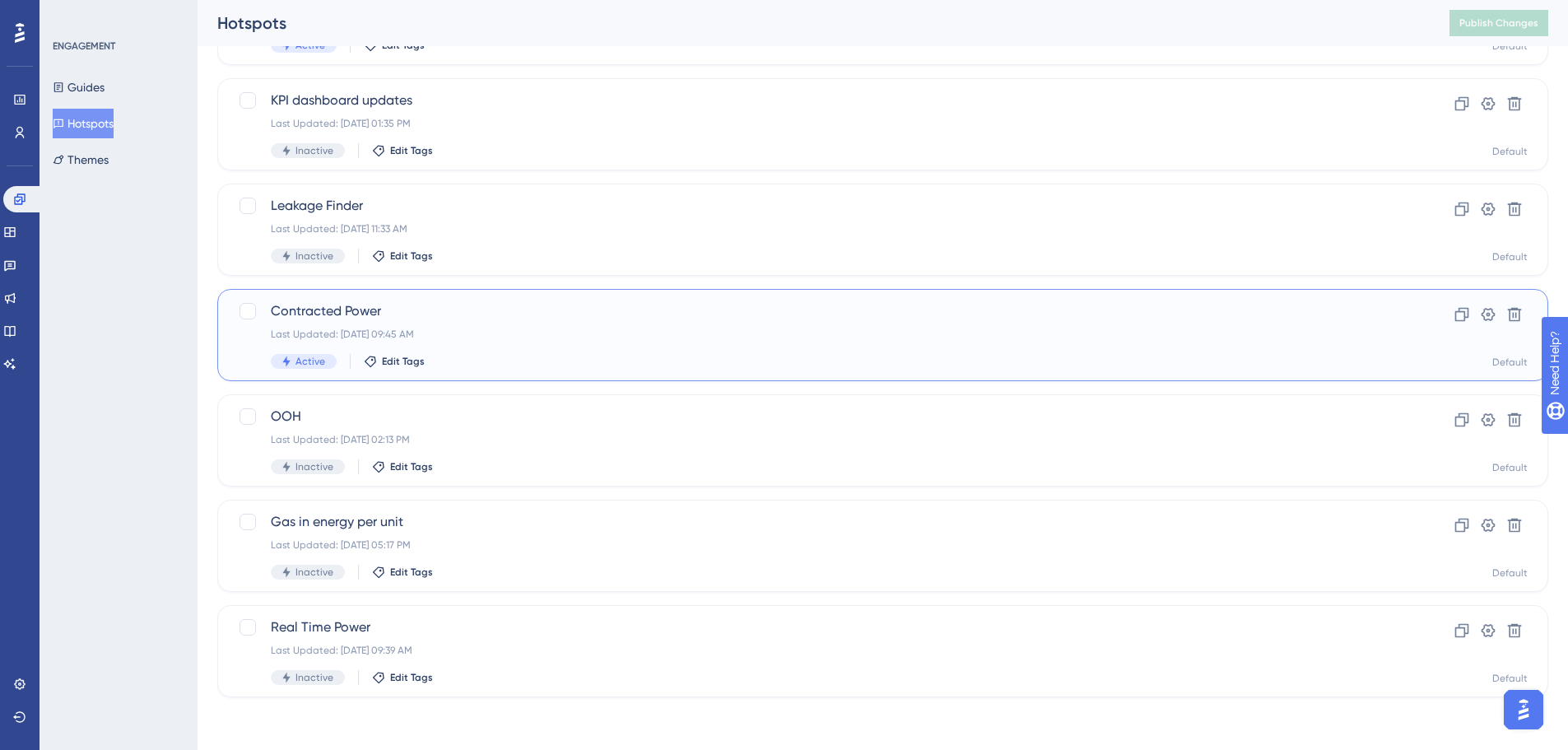
click at [1017, 308] on span "Contracted Power" at bounding box center [817, 310] width 1093 height 19
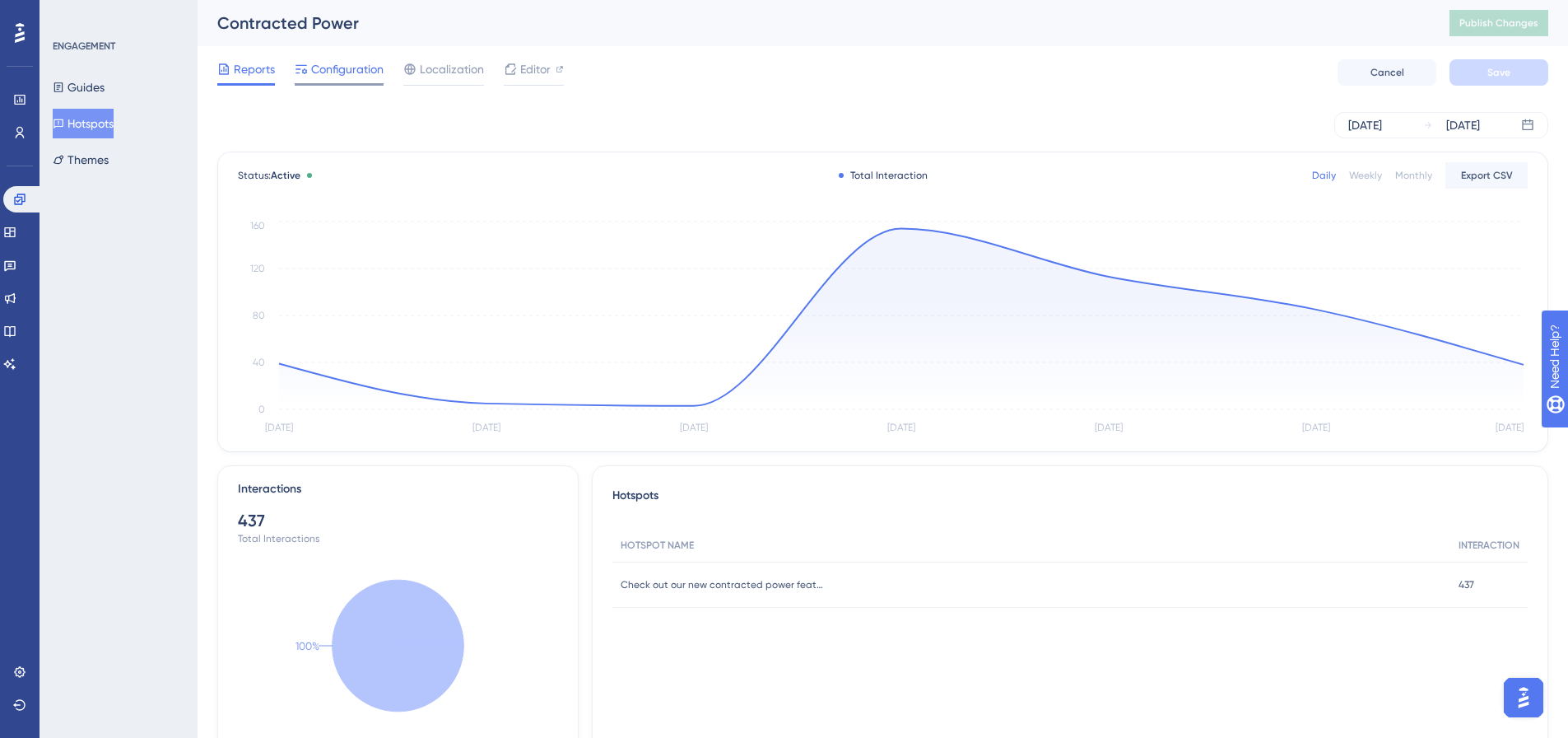
click at [346, 76] on span "Configuration" at bounding box center [347, 68] width 72 height 19
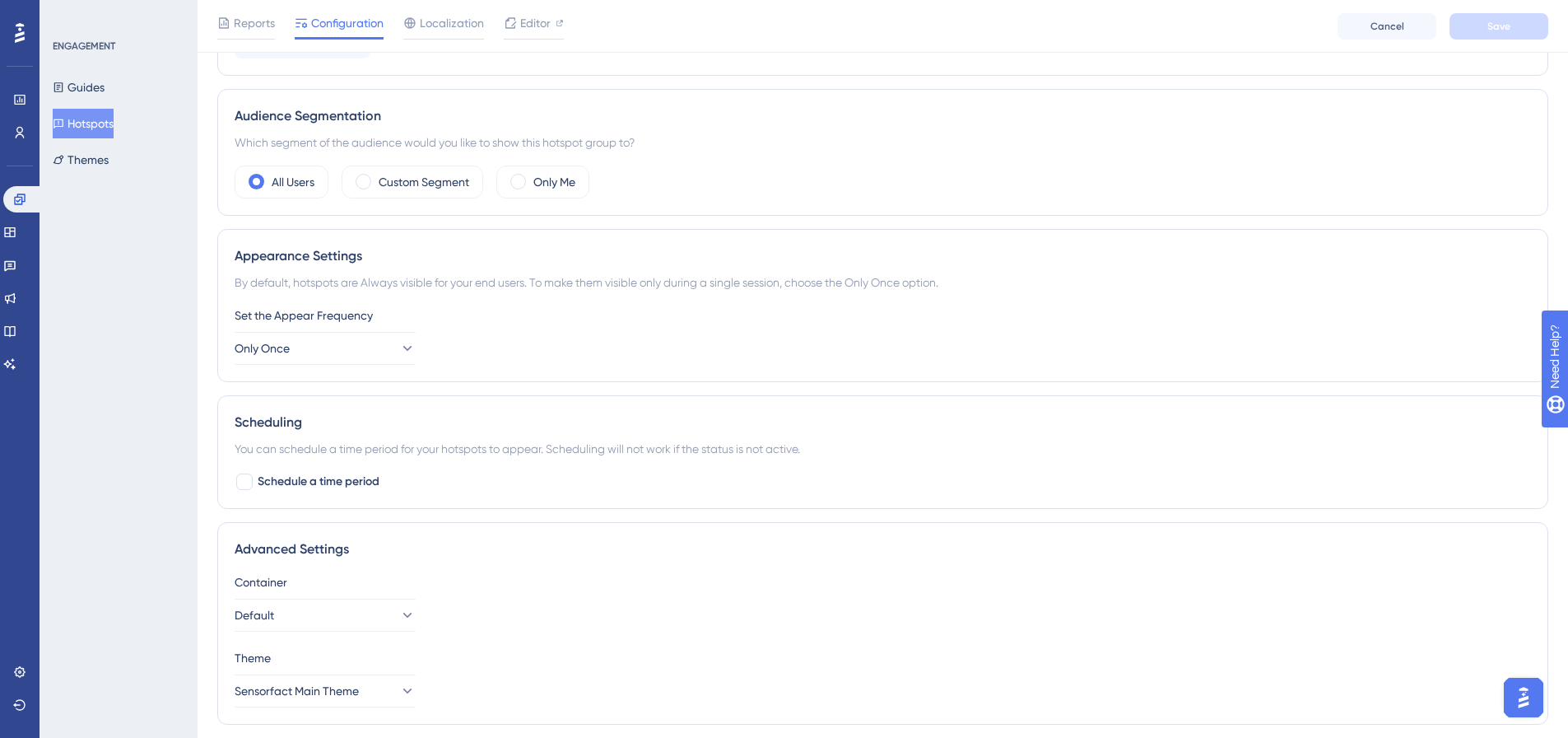
scroll to position [527, 0]
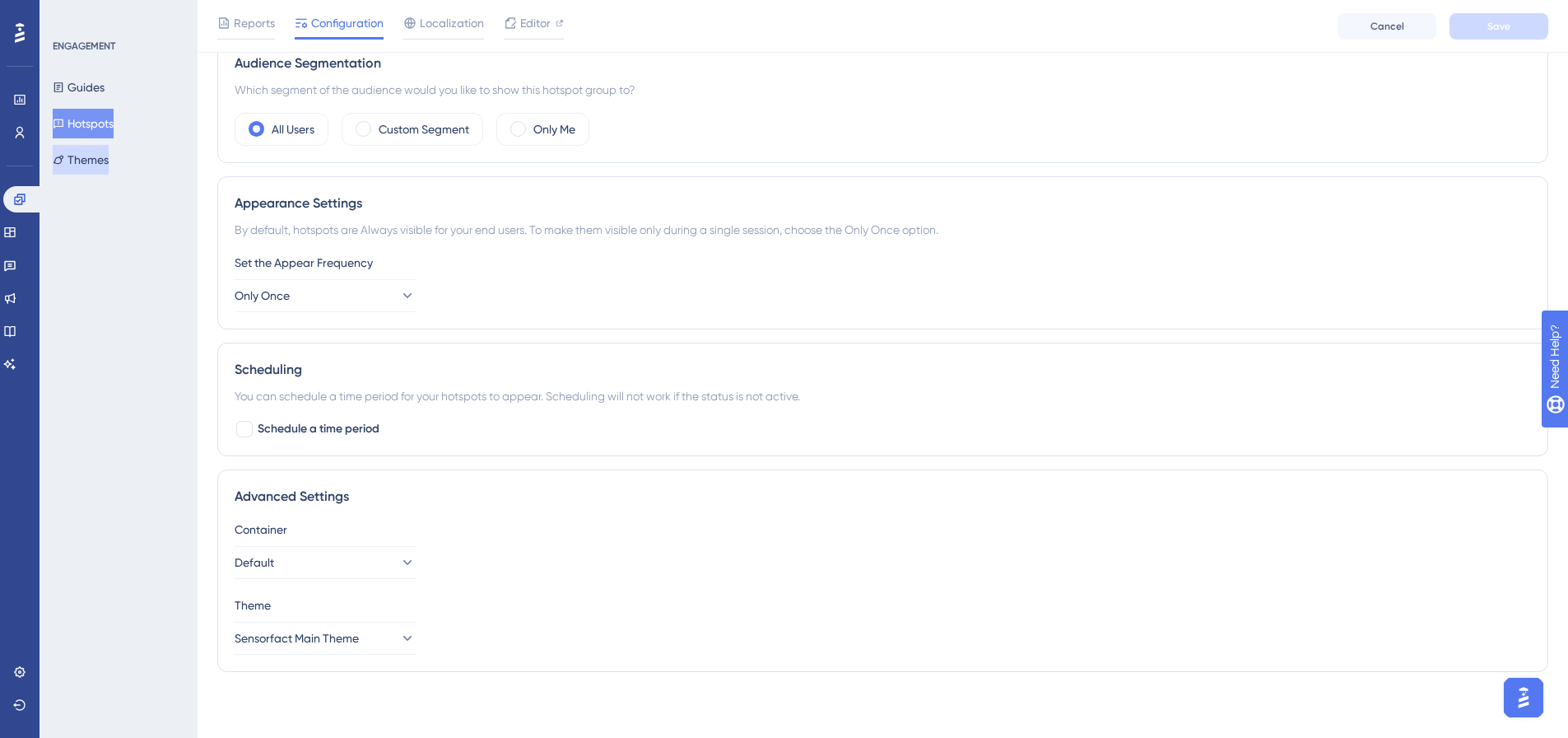
click at [105, 146] on button "Themes" at bounding box center [81, 159] width 56 height 30
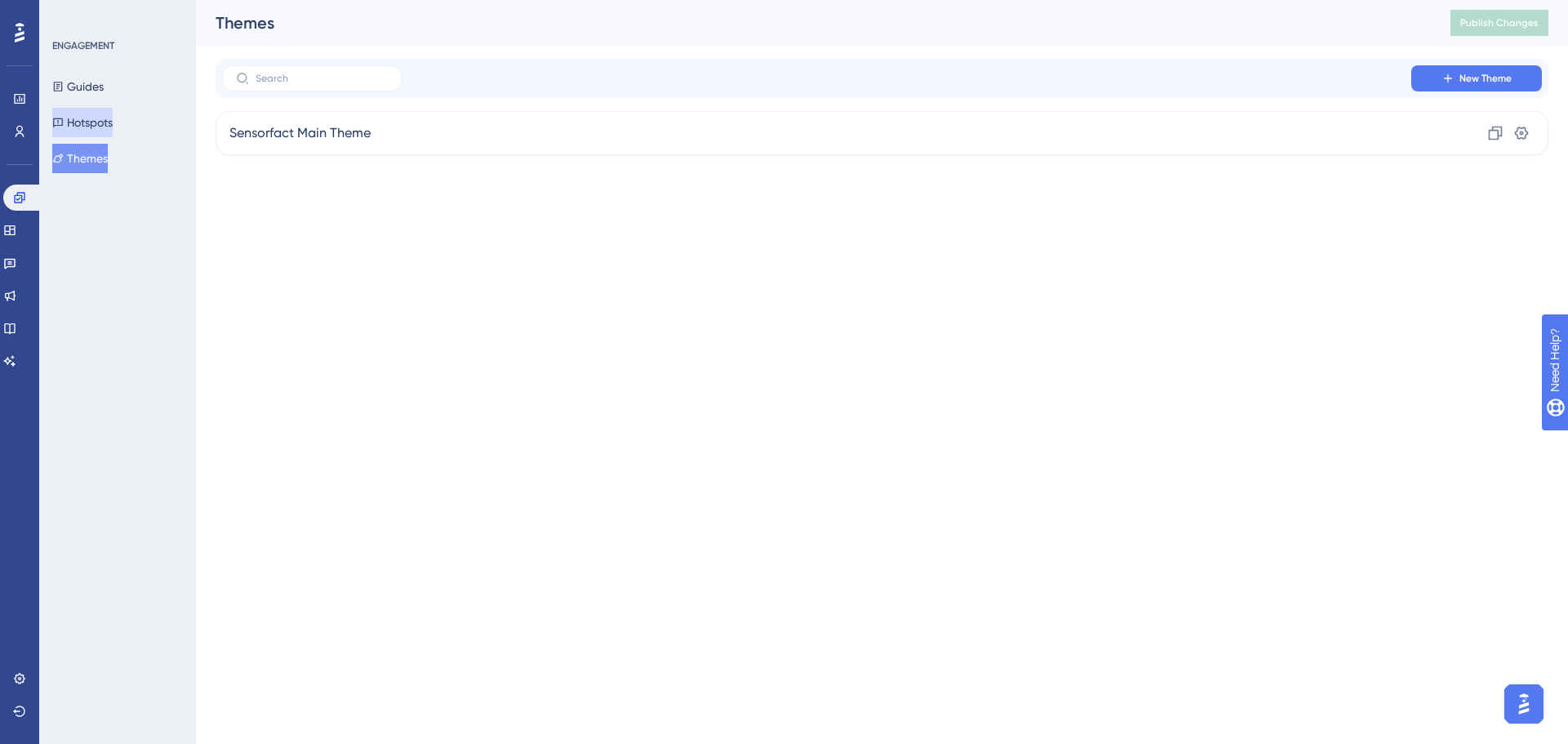
click at [101, 123] on button "Hotspots" at bounding box center [82, 122] width 60 height 30
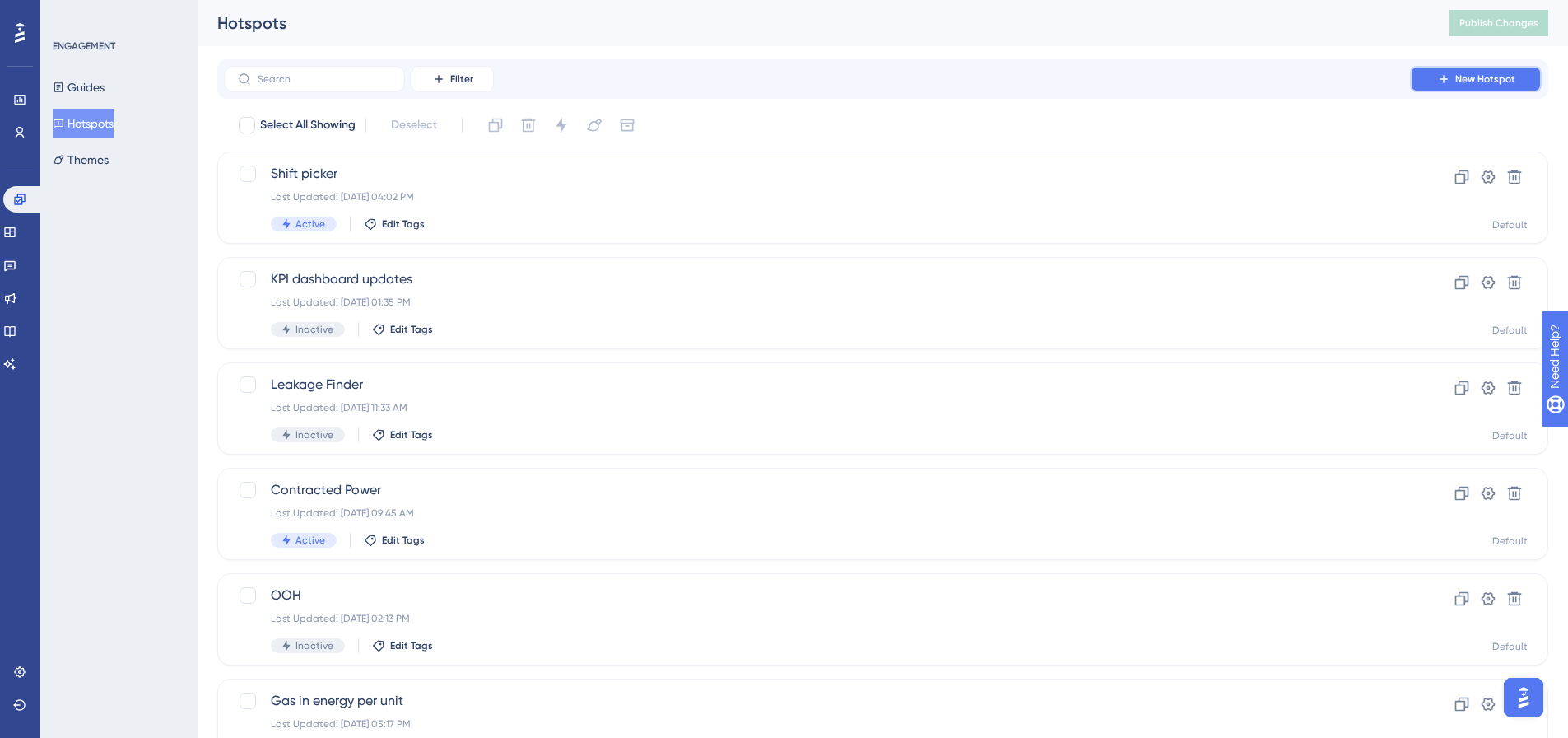
click at [1446, 77] on icon at bounding box center [1445, 79] width 14 height 14
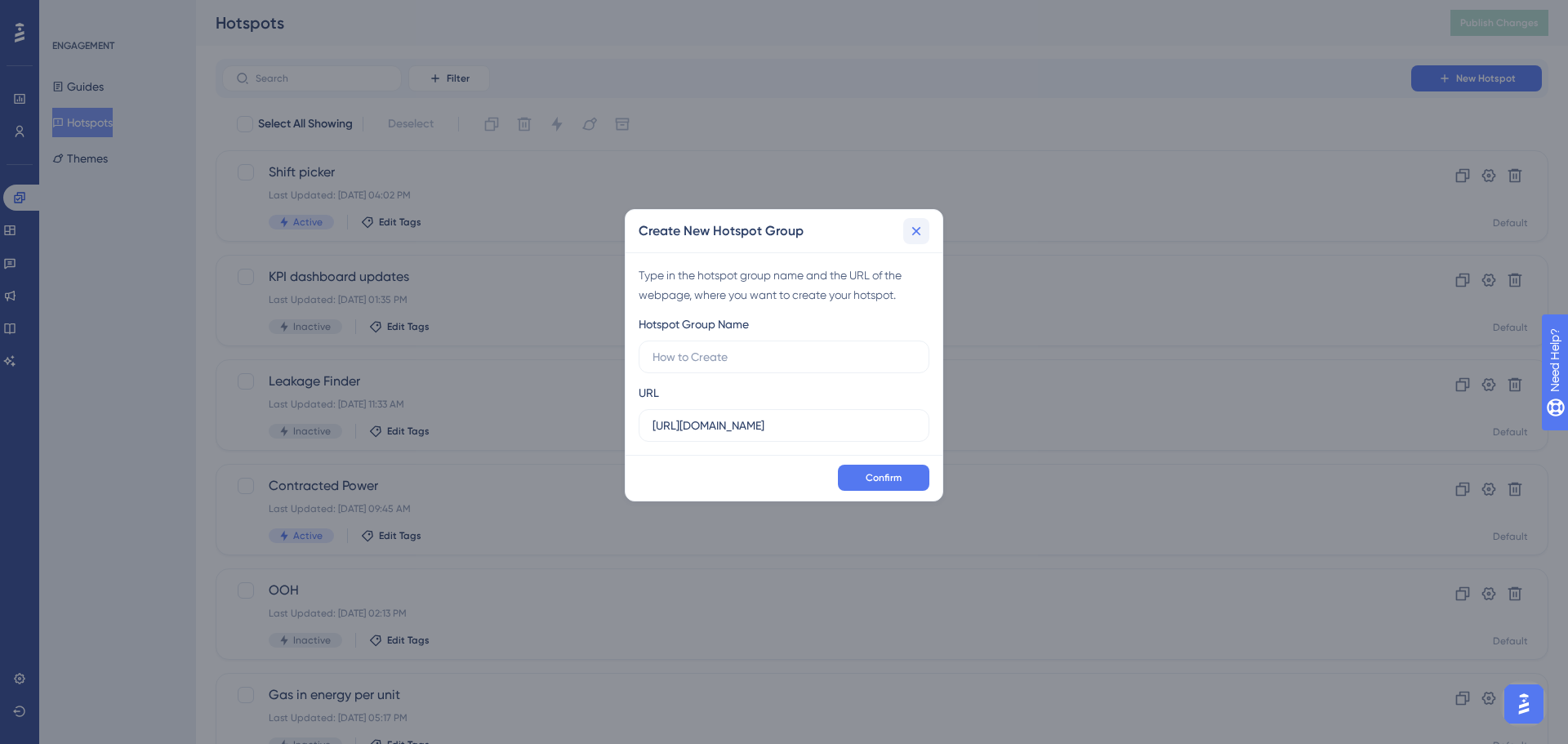
click at [923, 238] on icon at bounding box center [916, 230] width 16 height 16
